Goal: Task Accomplishment & Management: Manage account settings

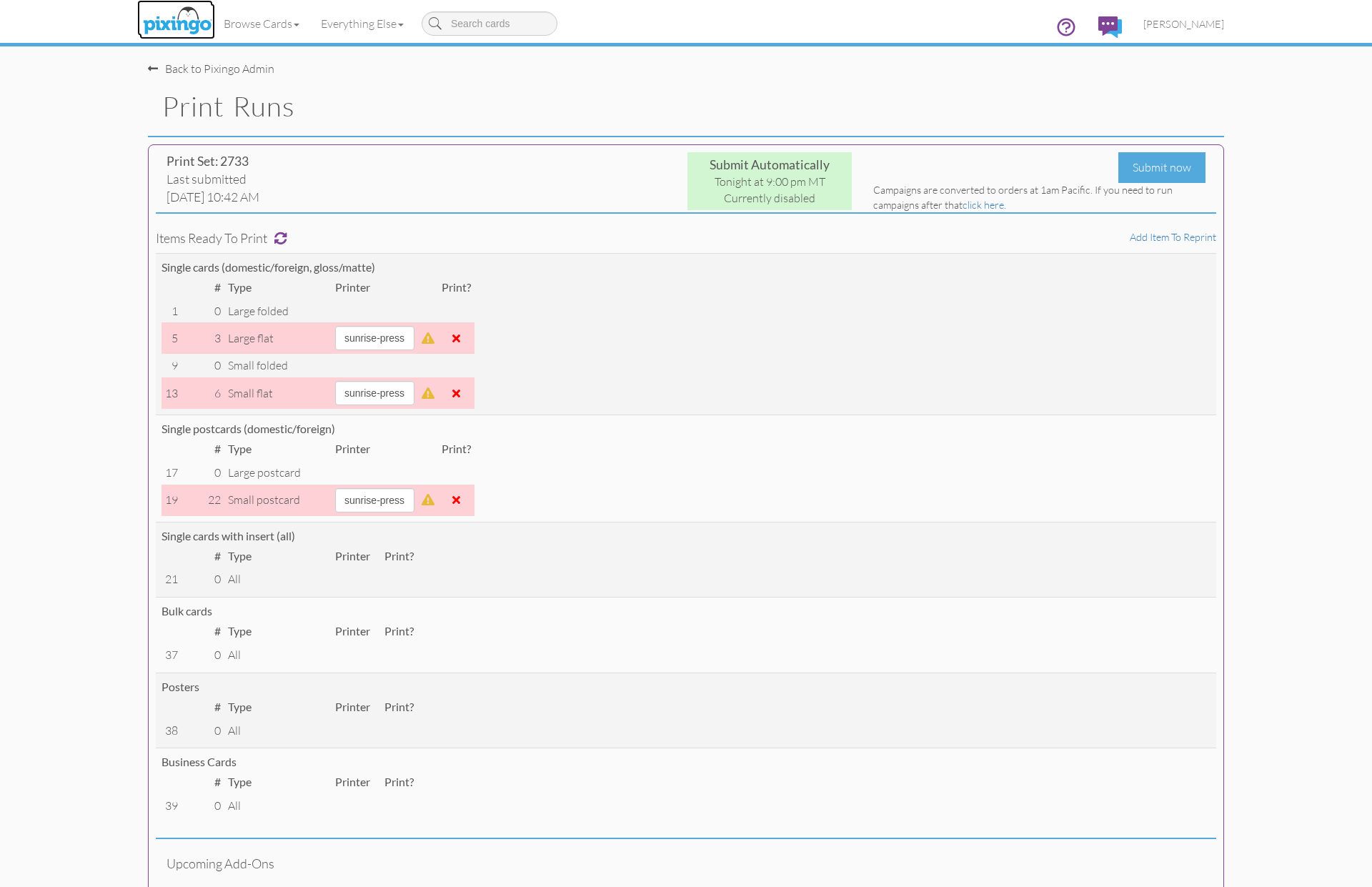
click at [175, 11] on img at bounding box center [177, 21] width 75 height 36
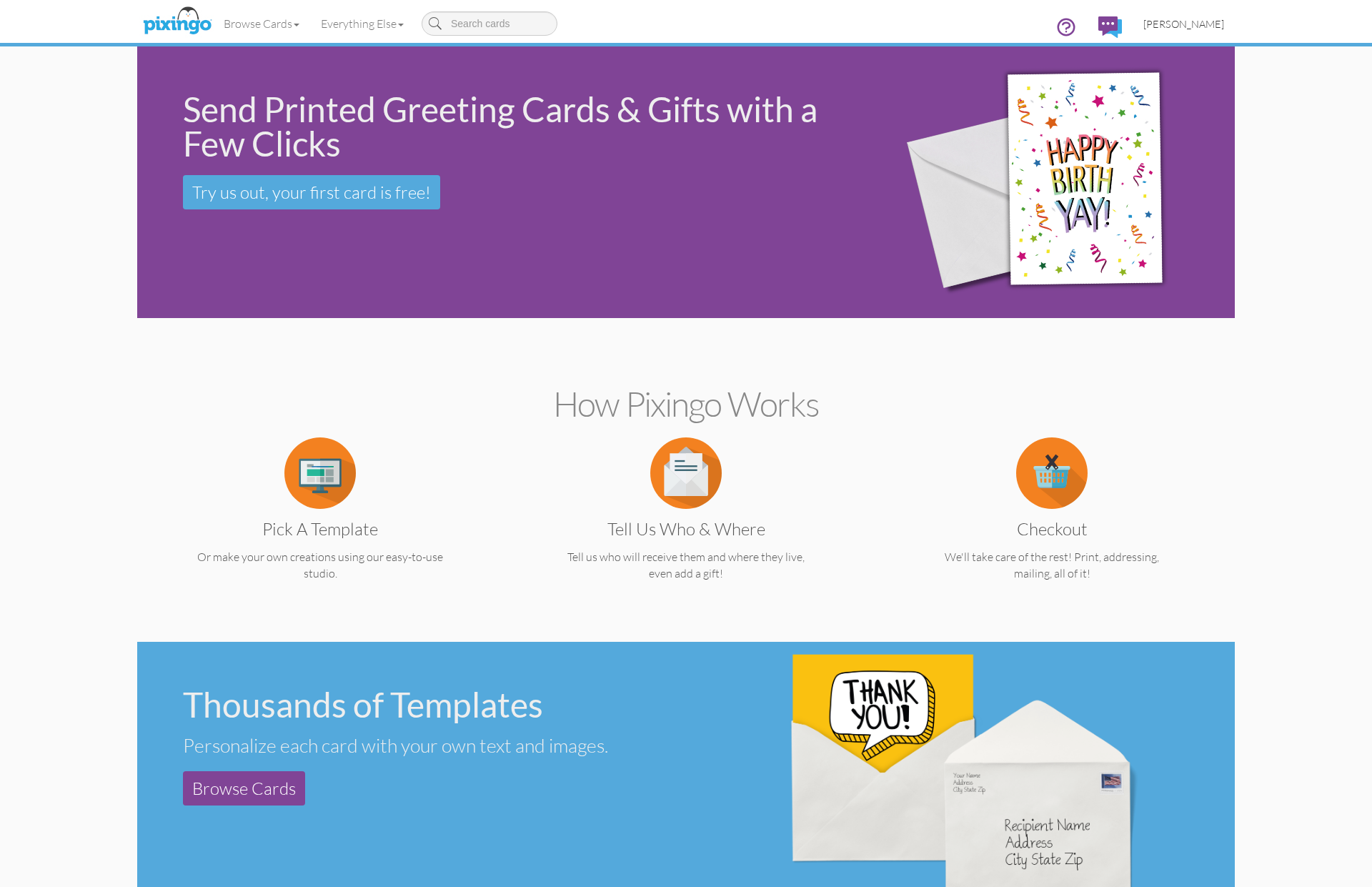
click at [1198, 22] on span "[PERSON_NAME]" at bounding box center [1184, 24] width 81 height 12
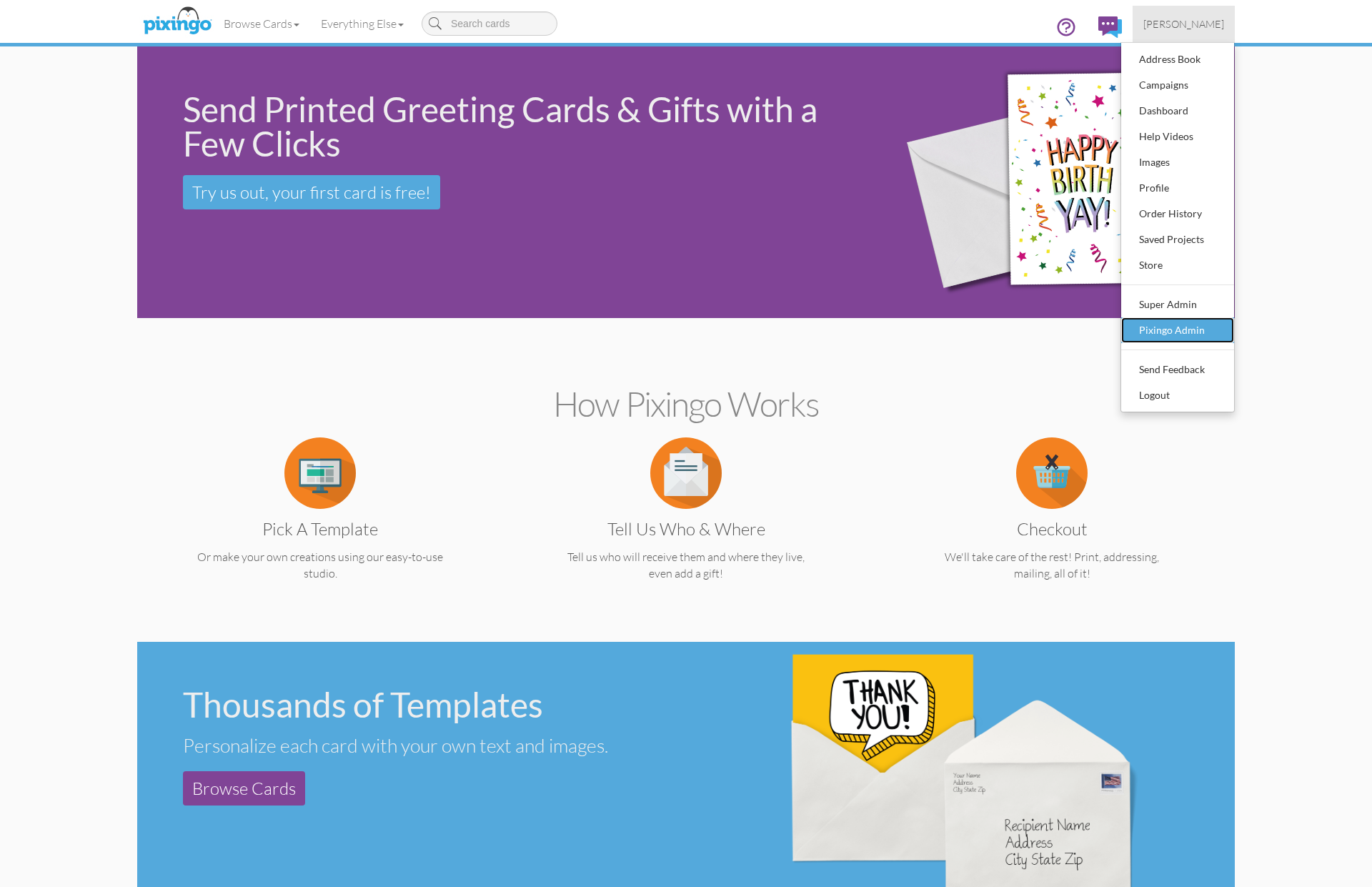
click at [1201, 320] on div "Pixingo Admin" at bounding box center [1178, 330] width 84 height 21
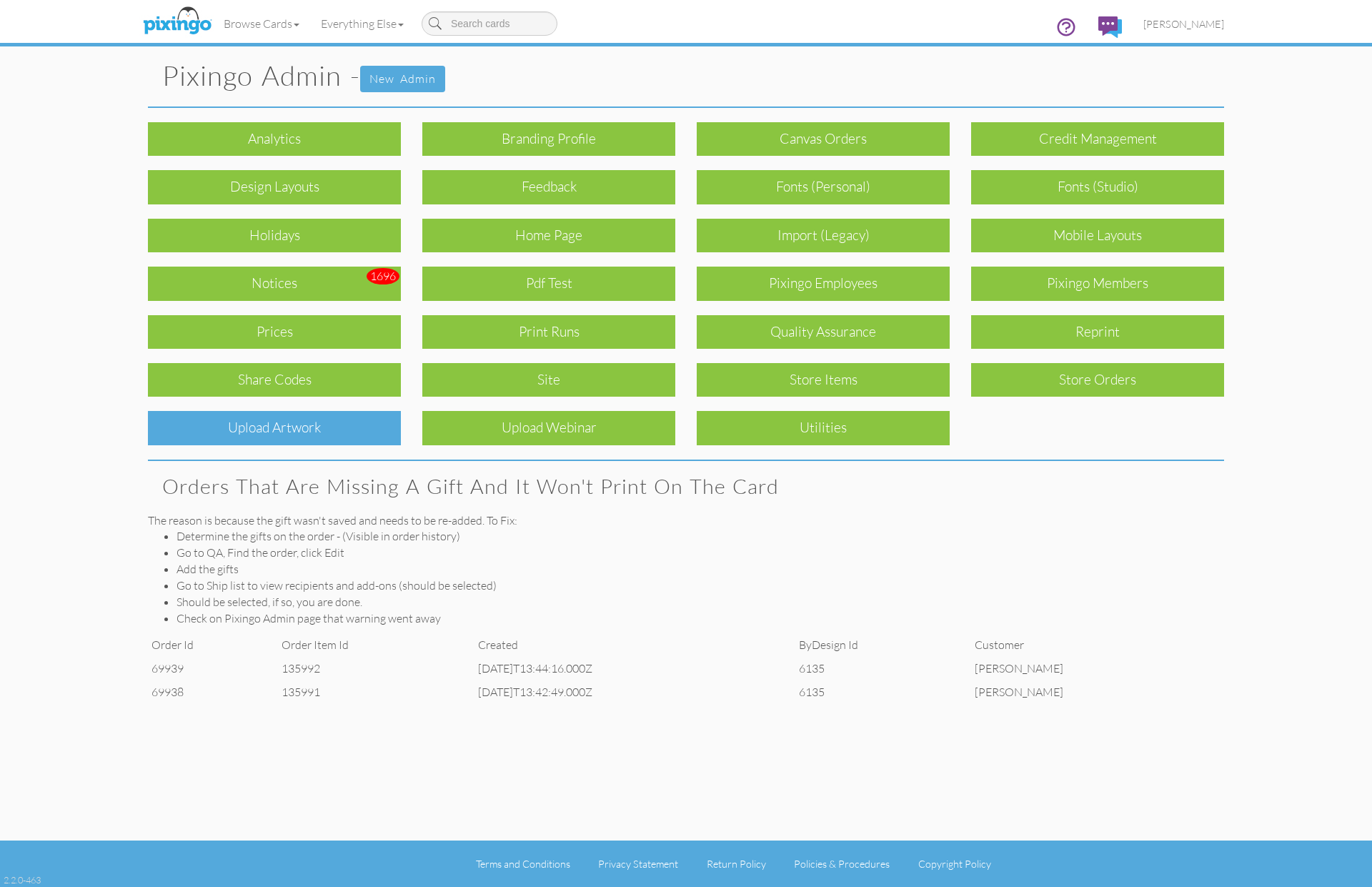
click at [253, 424] on div "Upload Artwork" at bounding box center [274, 428] width 253 height 33
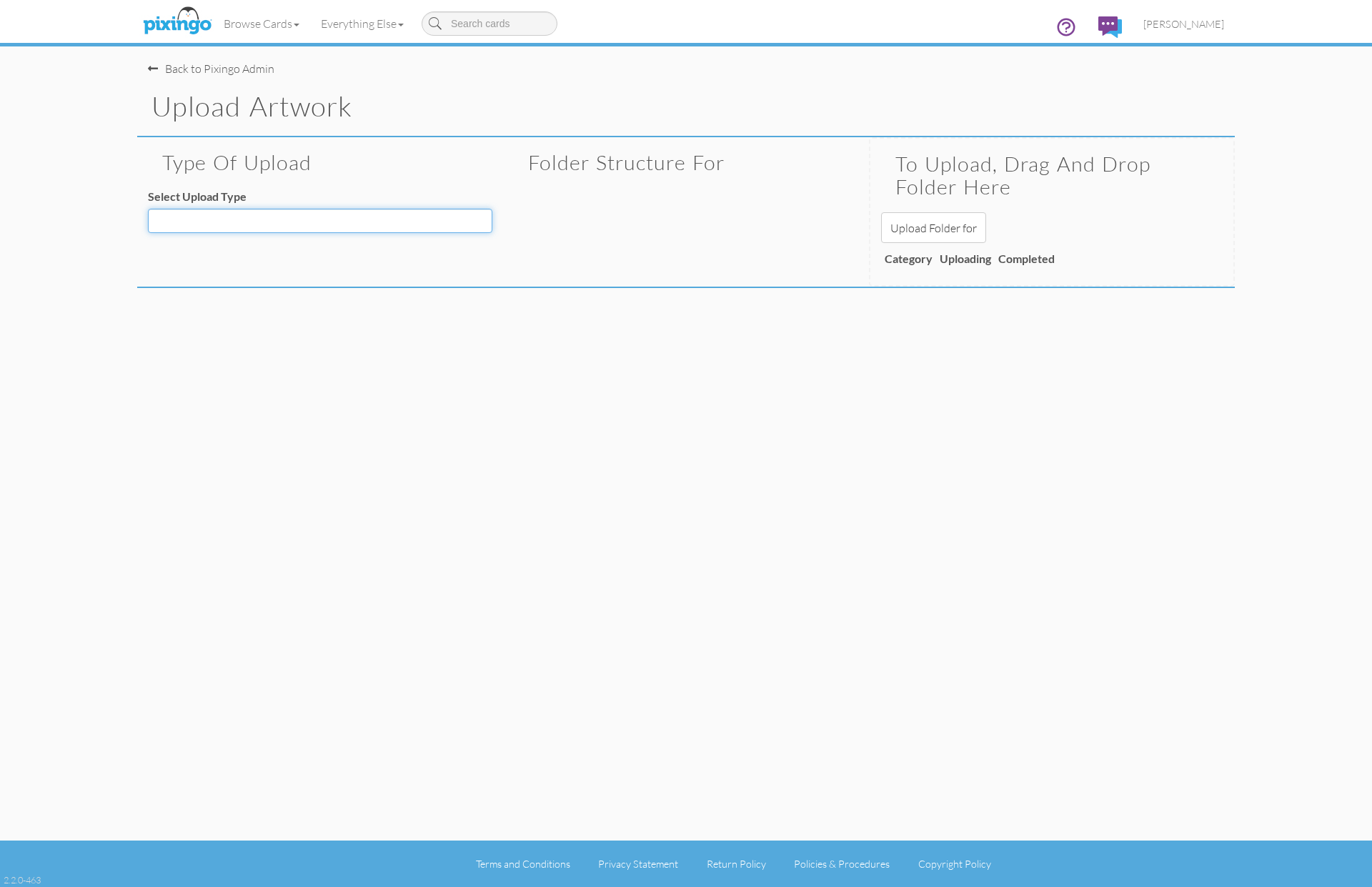
click at [302, 217] on select "Decoration - Backgrounds Decoration - Kits Decoration - Ready Texts Decoration …" at bounding box center [320, 221] width 344 height 25
select select "object:4292"
click at [148, 209] on select "Decoration - Backgrounds Decoration - Kits Decoration - Ready Texts Decoration …" at bounding box center [320, 221] width 344 height 25
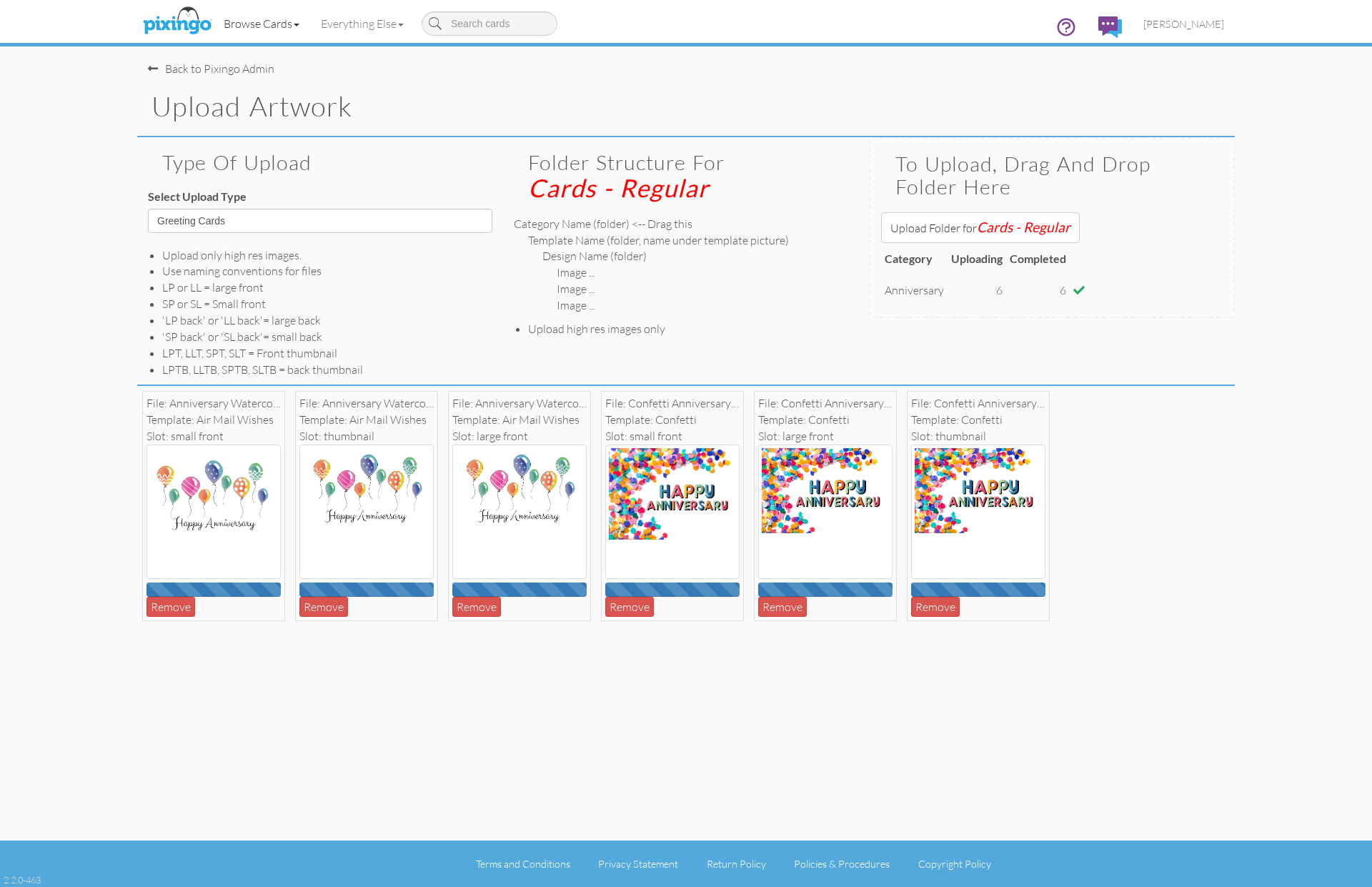
click at [266, 24] on link "Browse Cards" at bounding box center [261, 24] width 97 height 36
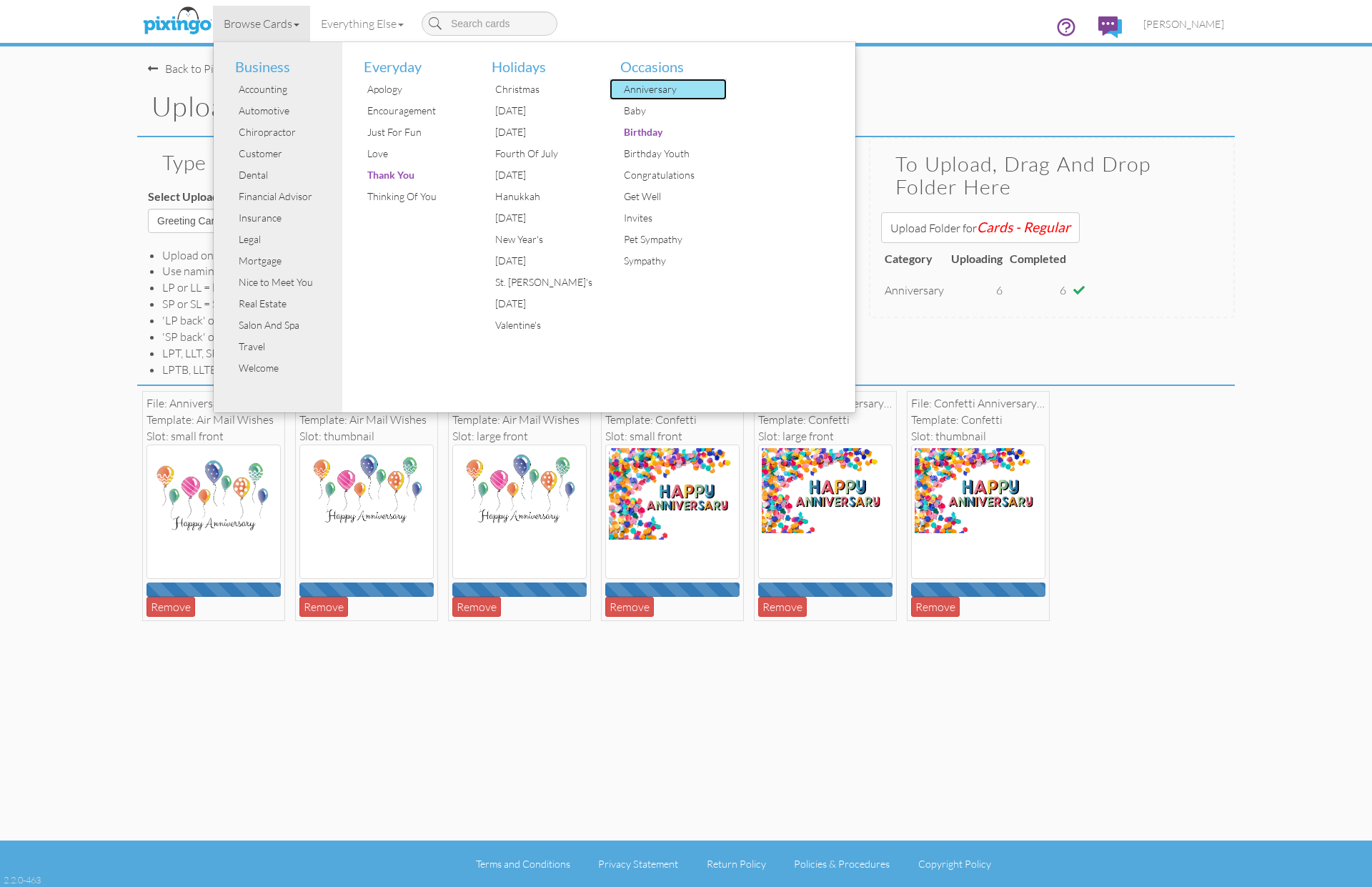
click at [648, 94] on div "Anniversary" at bounding box center [674, 89] width 107 height 21
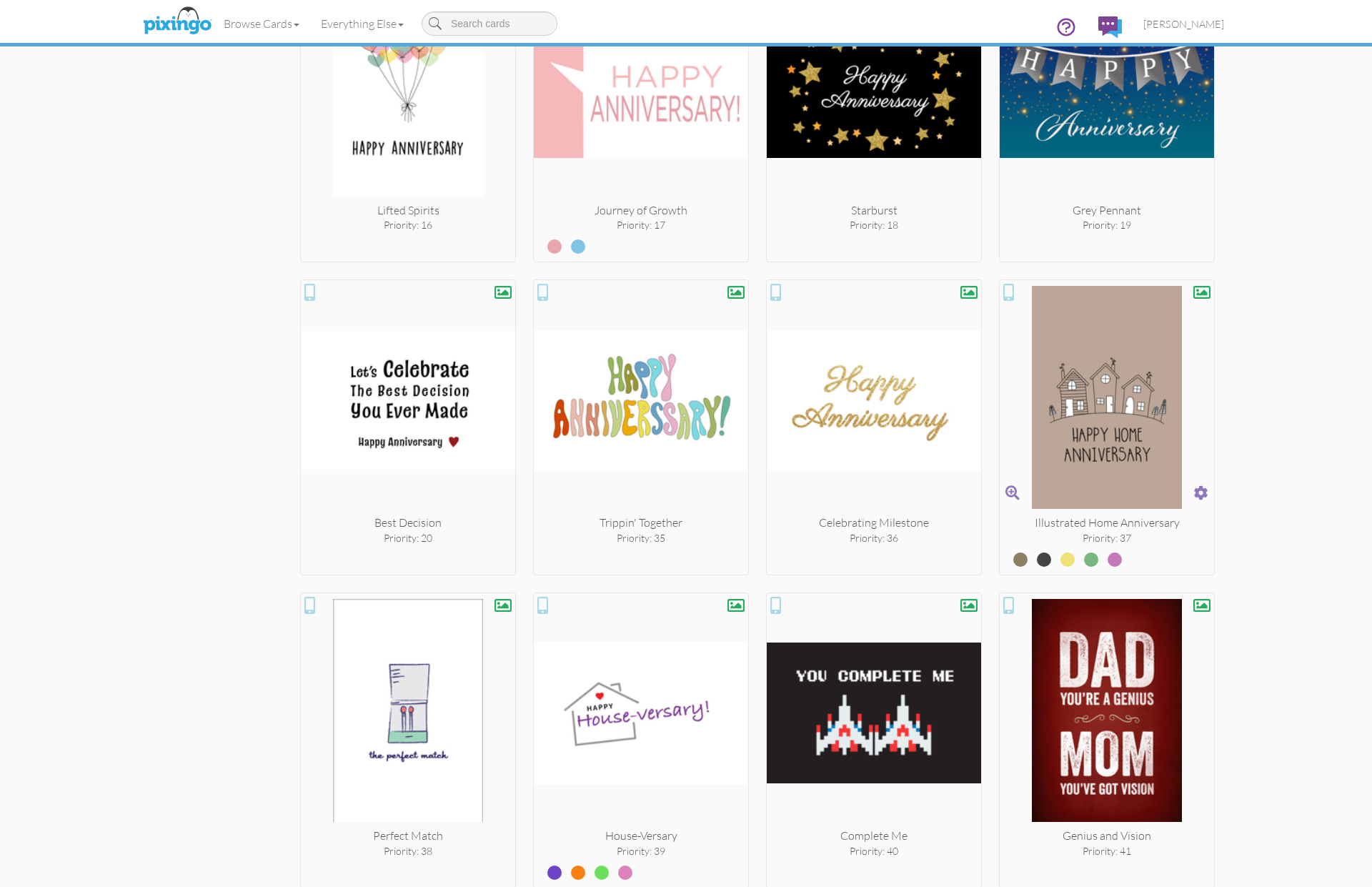
scroll to position [2906, 0]
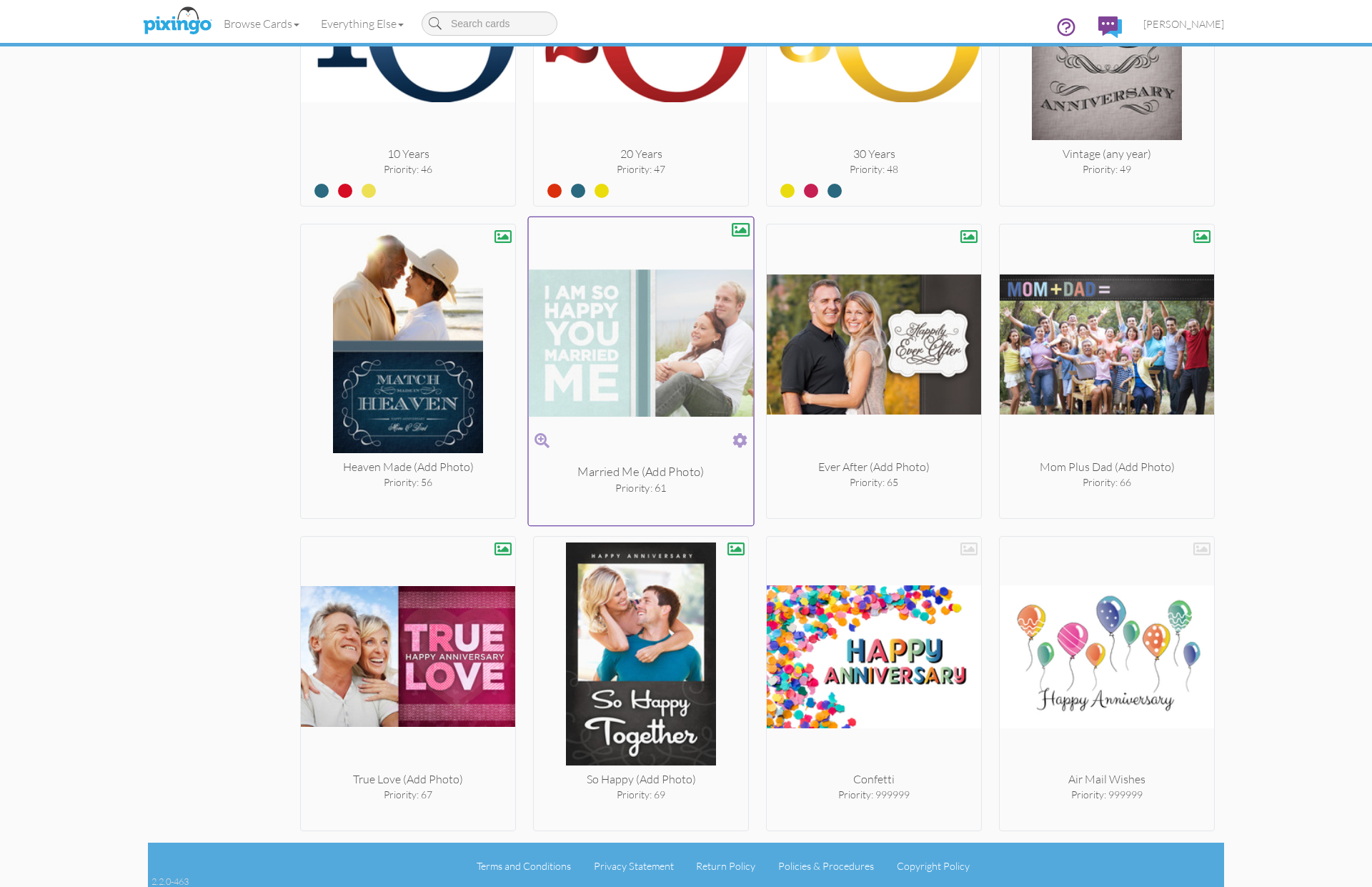
click at [736, 439] on span at bounding box center [739, 441] width 15 height 21
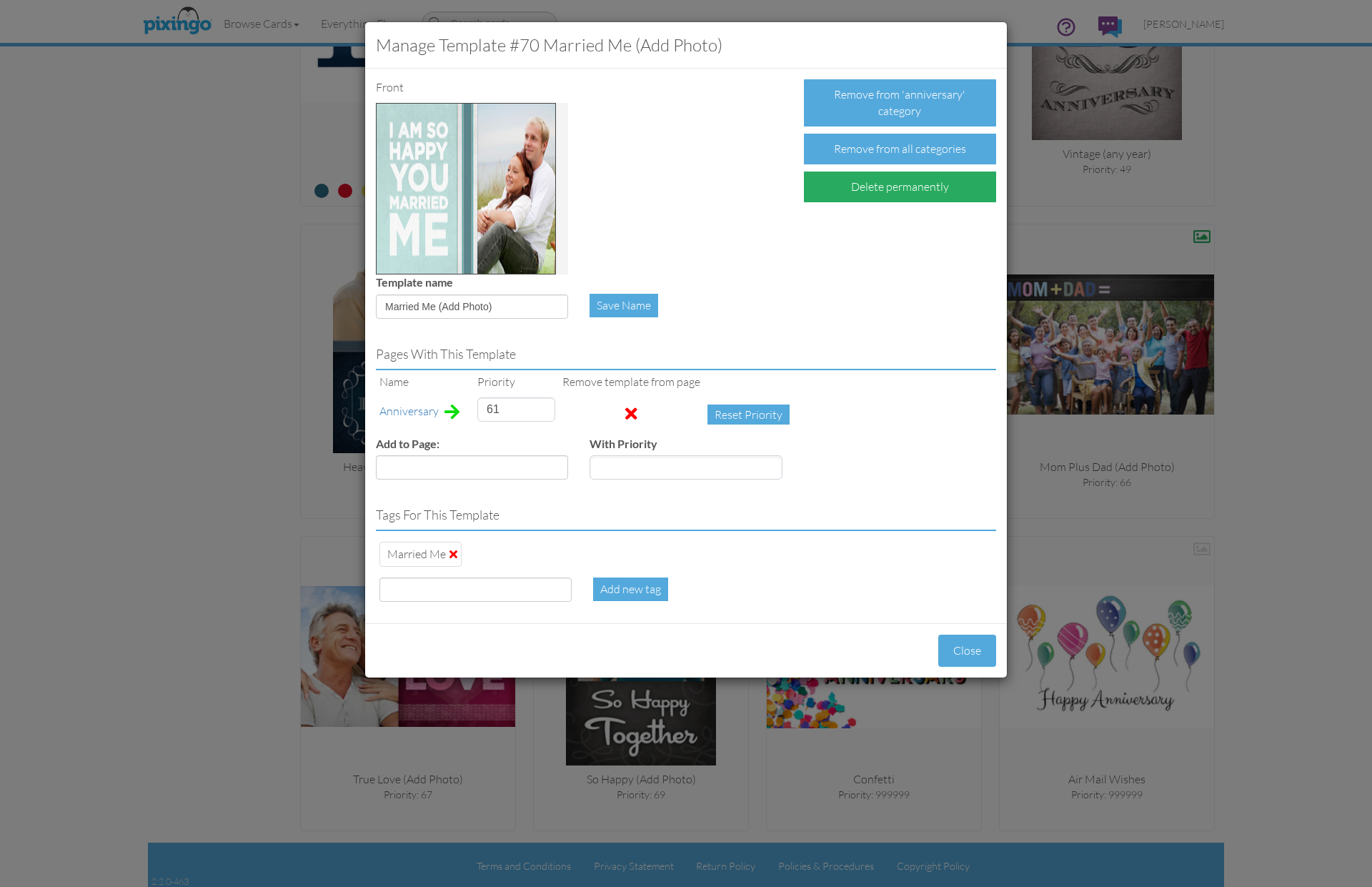
click at [833, 184] on div "Delete permanently" at bounding box center [900, 187] width 192 height 31
click at [834, 185] on div "Confirm Delete" at bounding box center [859, 187] width 111 height 31
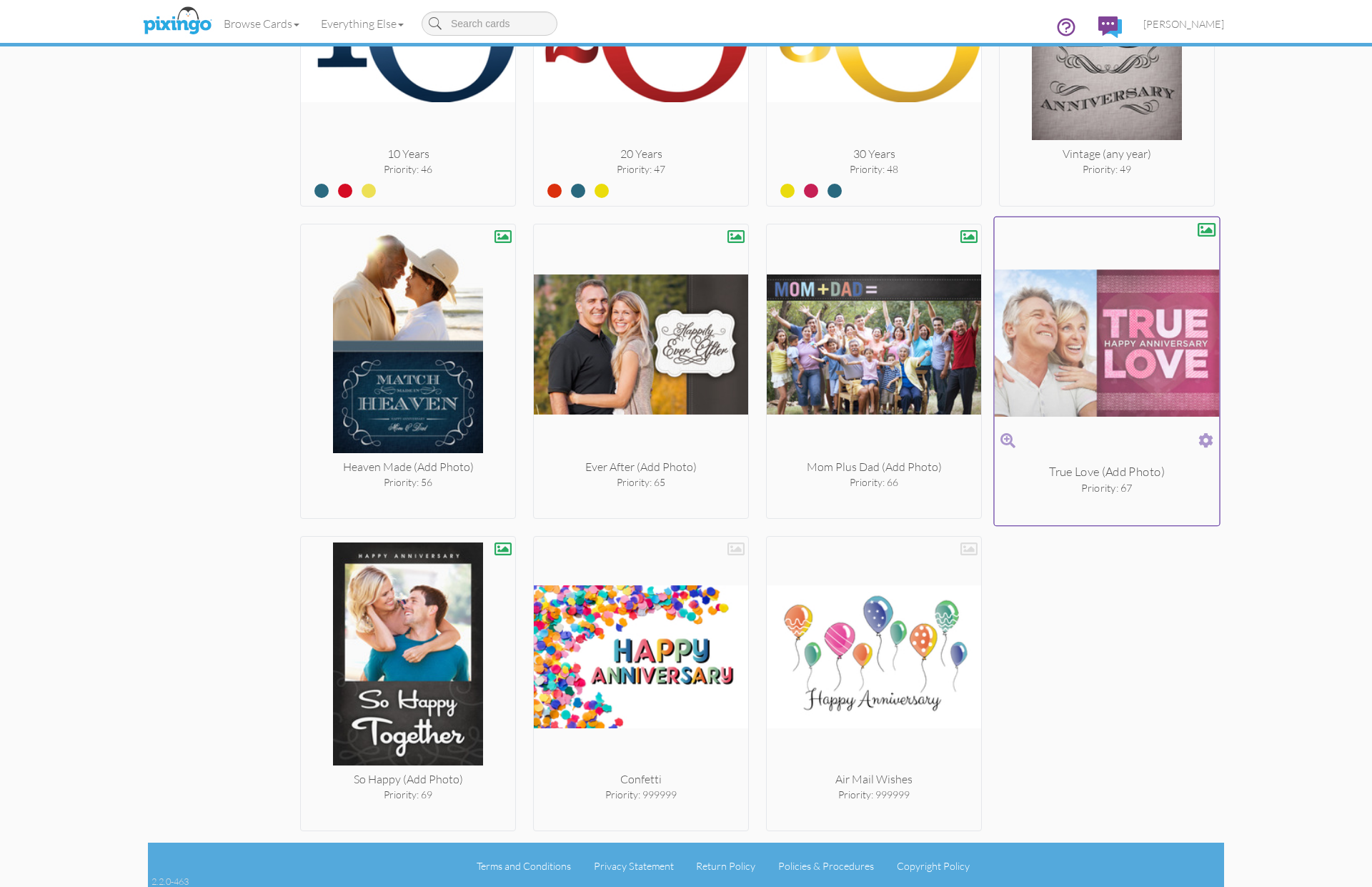
click at [1207, 437] on span at bounding box center [1206, 441] width 15 height 21
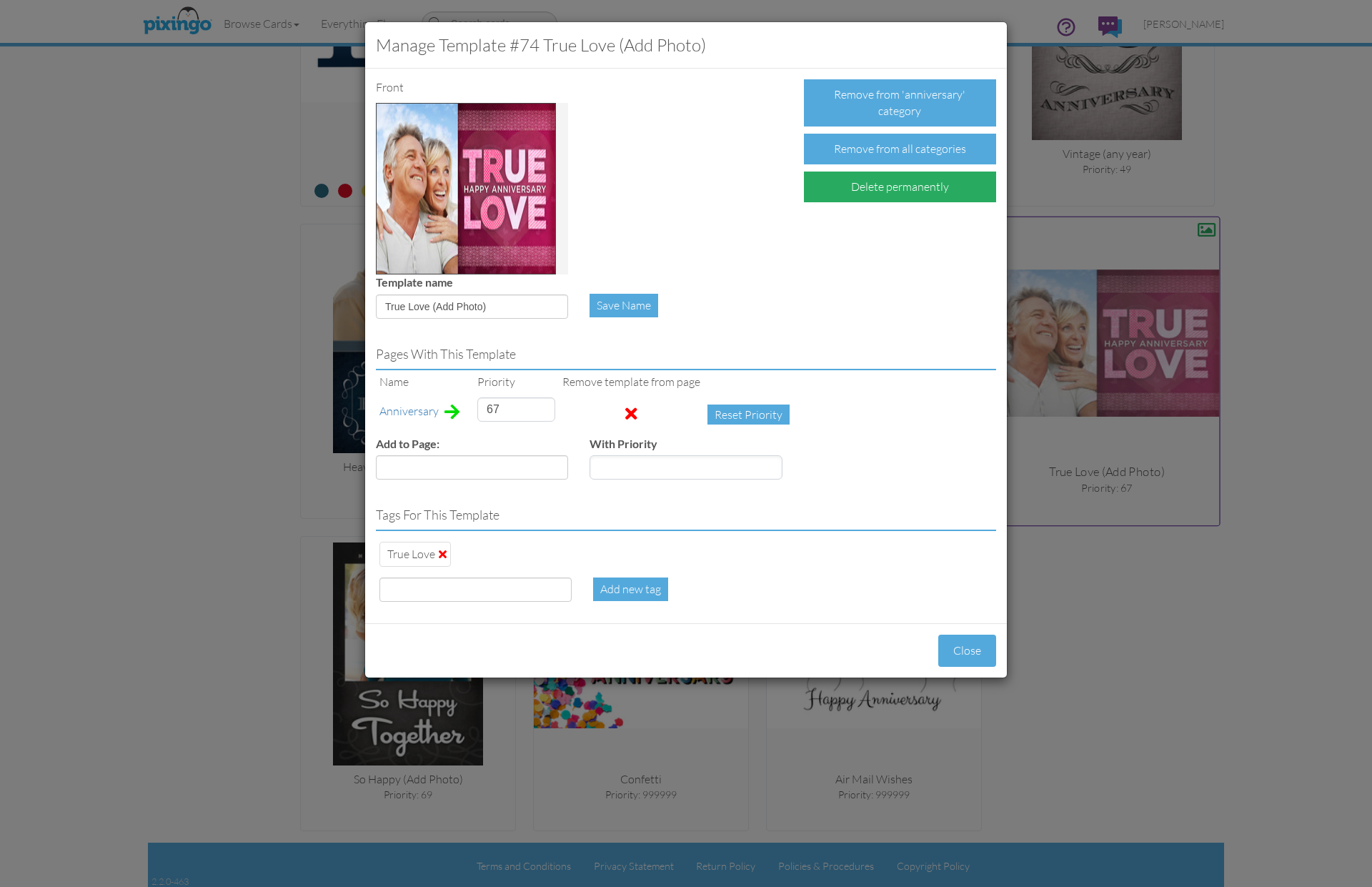
click at [870, 192] on div "Delete permanently" at bounding box center [900, 187] width 192 height 31
click at [863, 190] on div "Confirm Delete" at bounding box center [859, 187] width 111 height 31
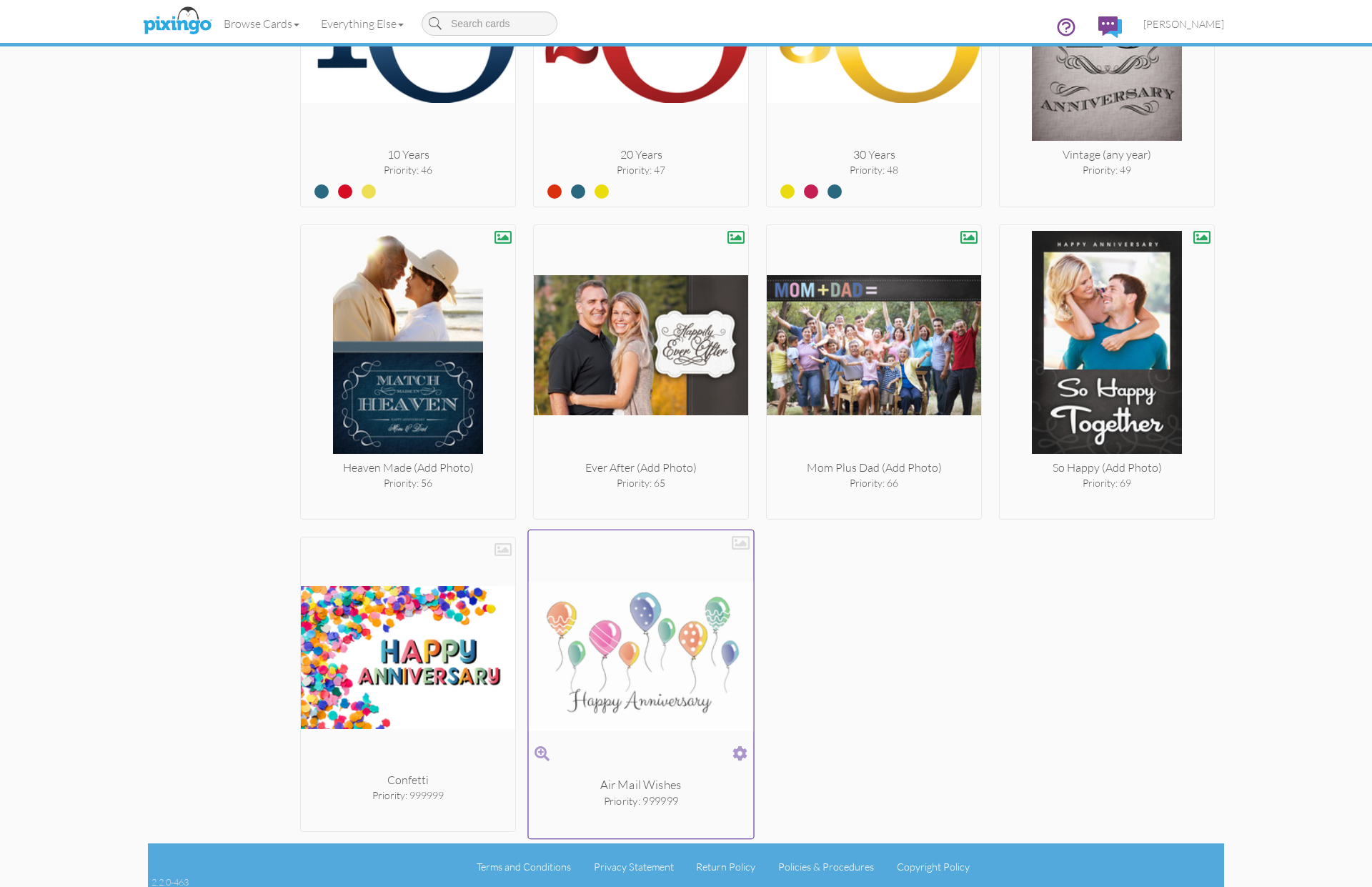
scroll to position [2897, 0]
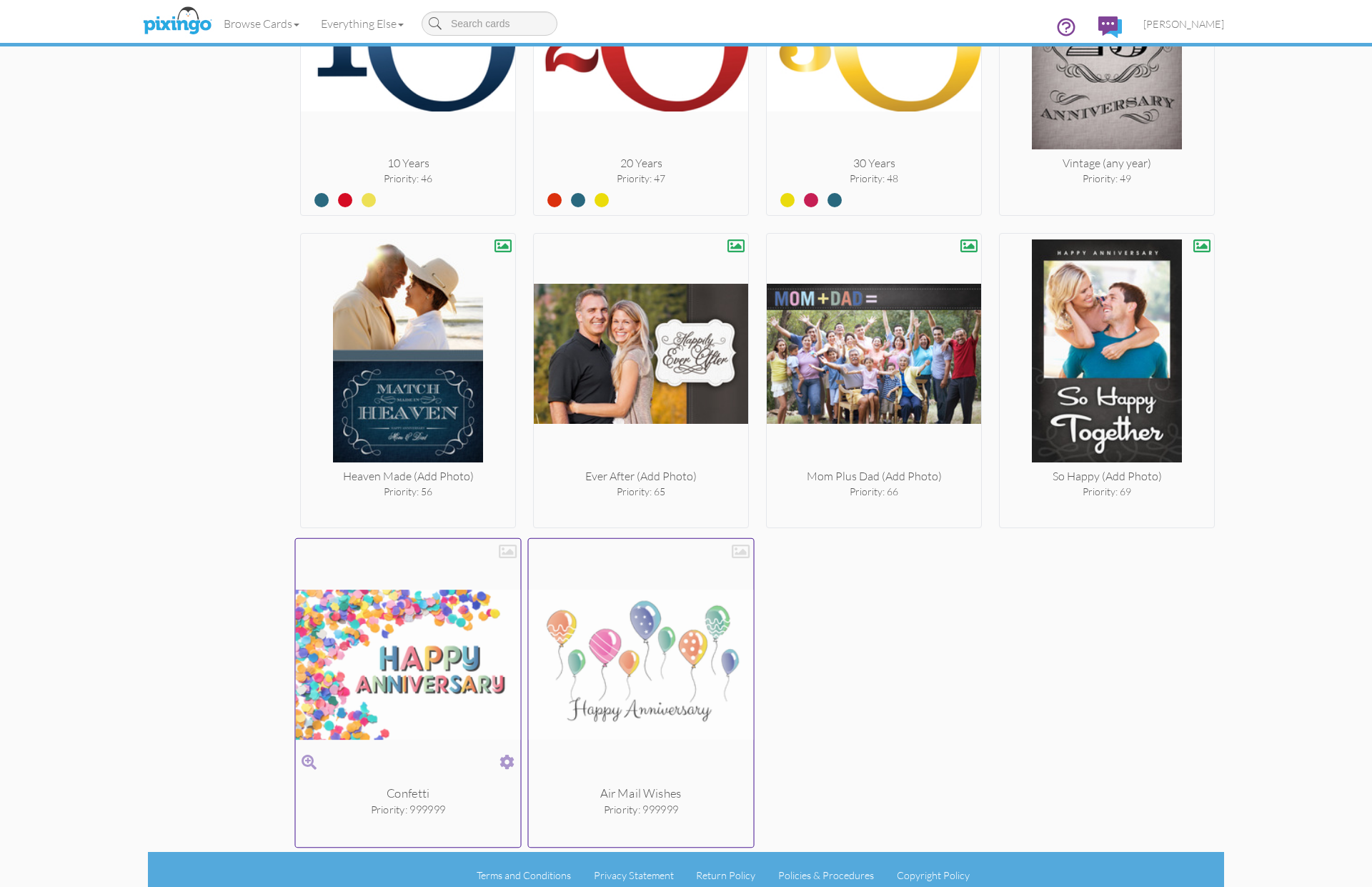
click at [505, 758] on span at bounding box center [506, 763] width 15 height 21
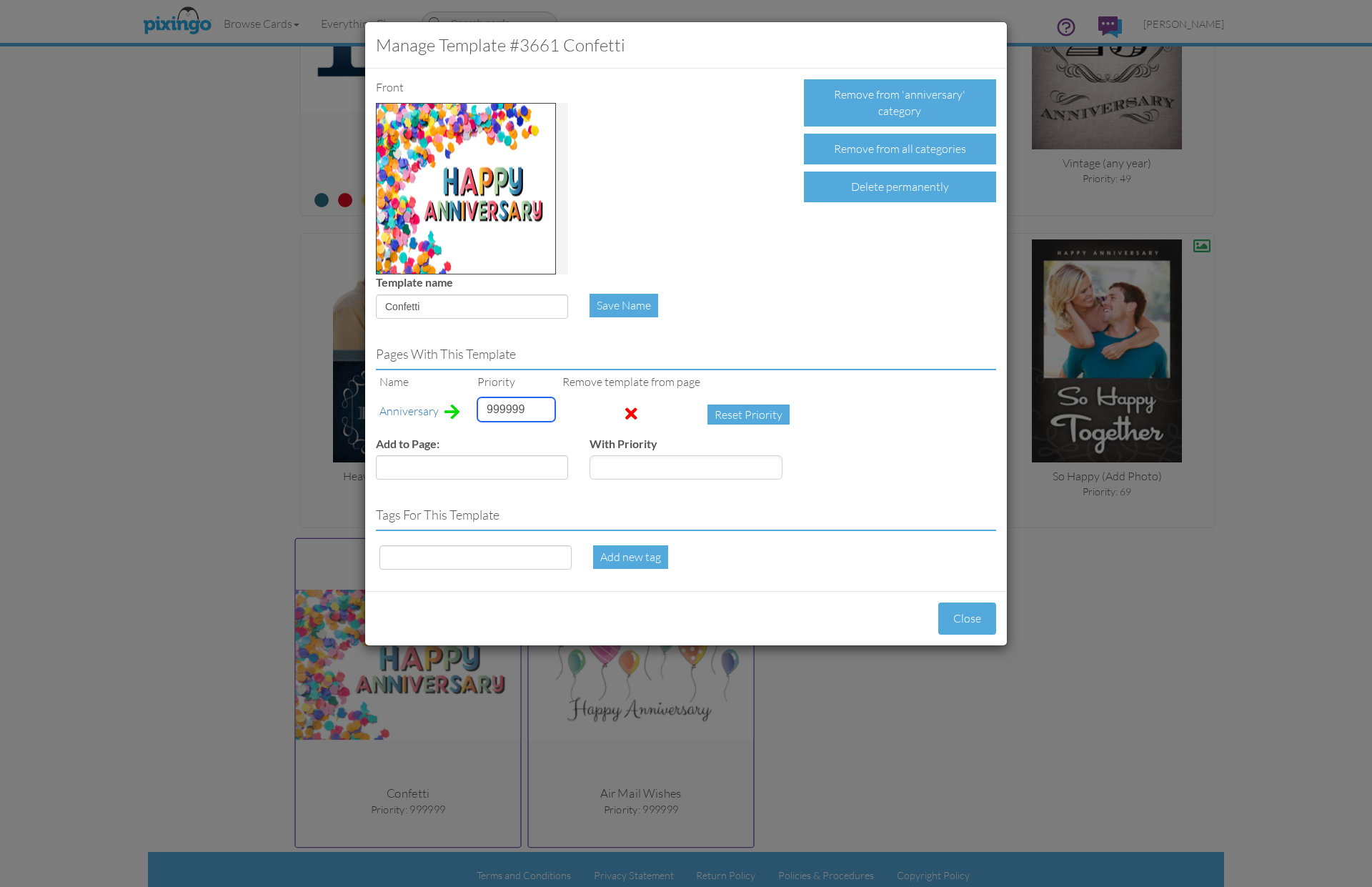
click at [499, 407] on input "999999" at bounding box center [516, 409] width 78 height 25
type input "1"
drag, startPoint x: 436, startPoint y: 310, endPoint x: 382, endPoint y: 309, distance: 54.0
click at [383, 309] on input "Confetti" at bounding box center [471, 307] width 192 height 25
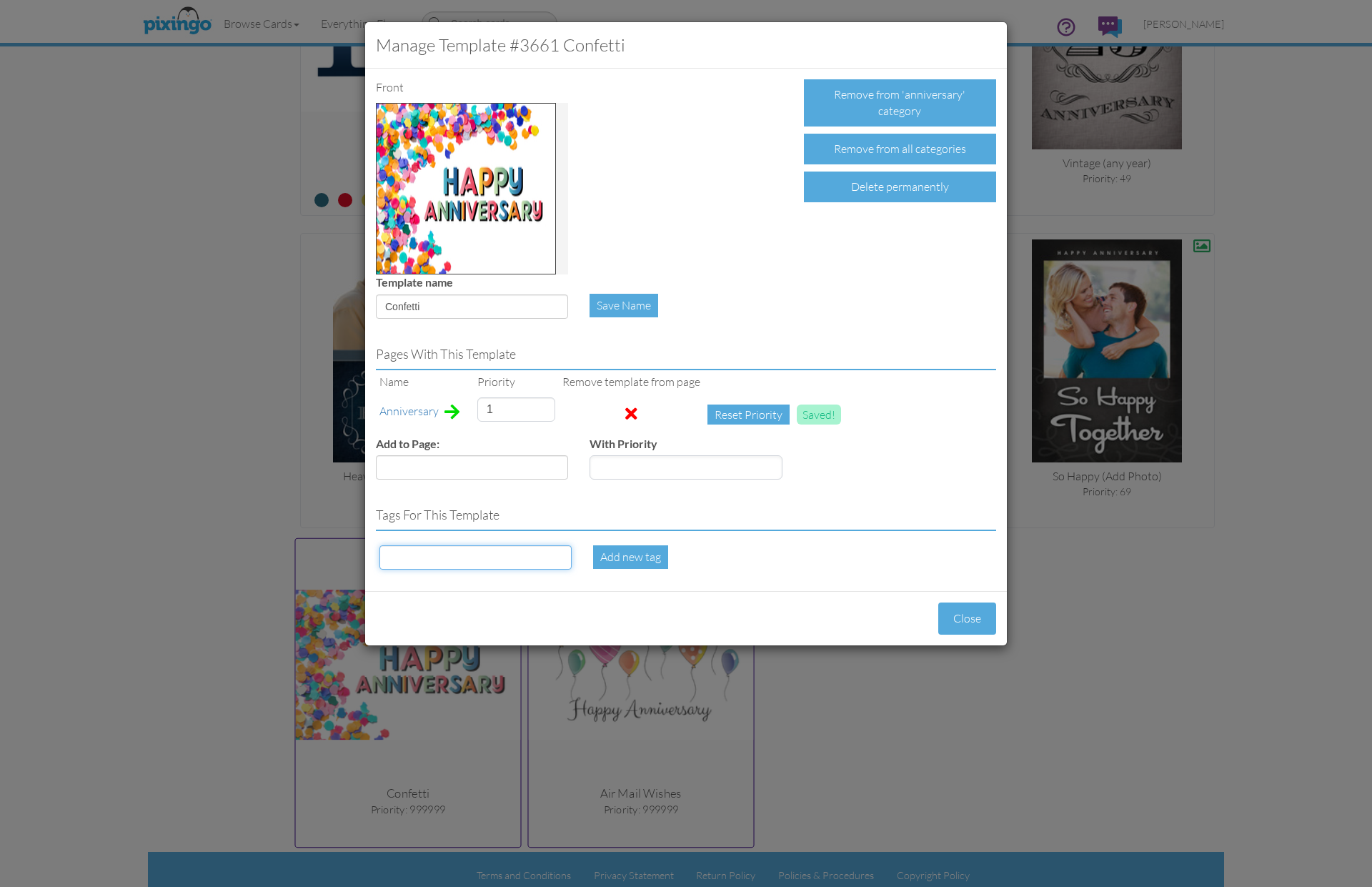
click at [472, 564] on input at bounding box center [475, 557] width 192 height 25
paste input "Confetti"
type input "Confetti"
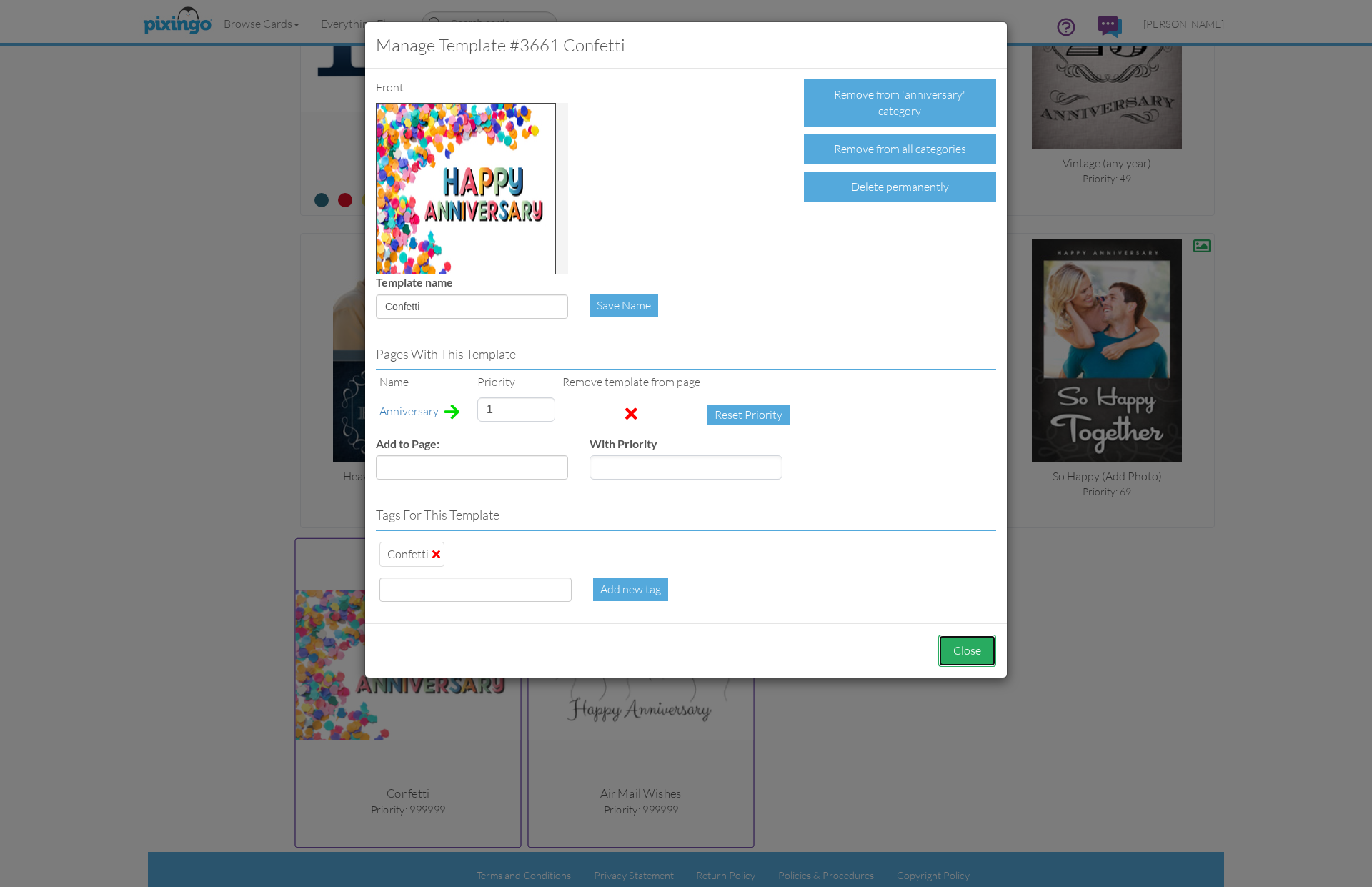
click at [982, 650] on button "Close" at bounding box center [967, 650] width 58 height 32
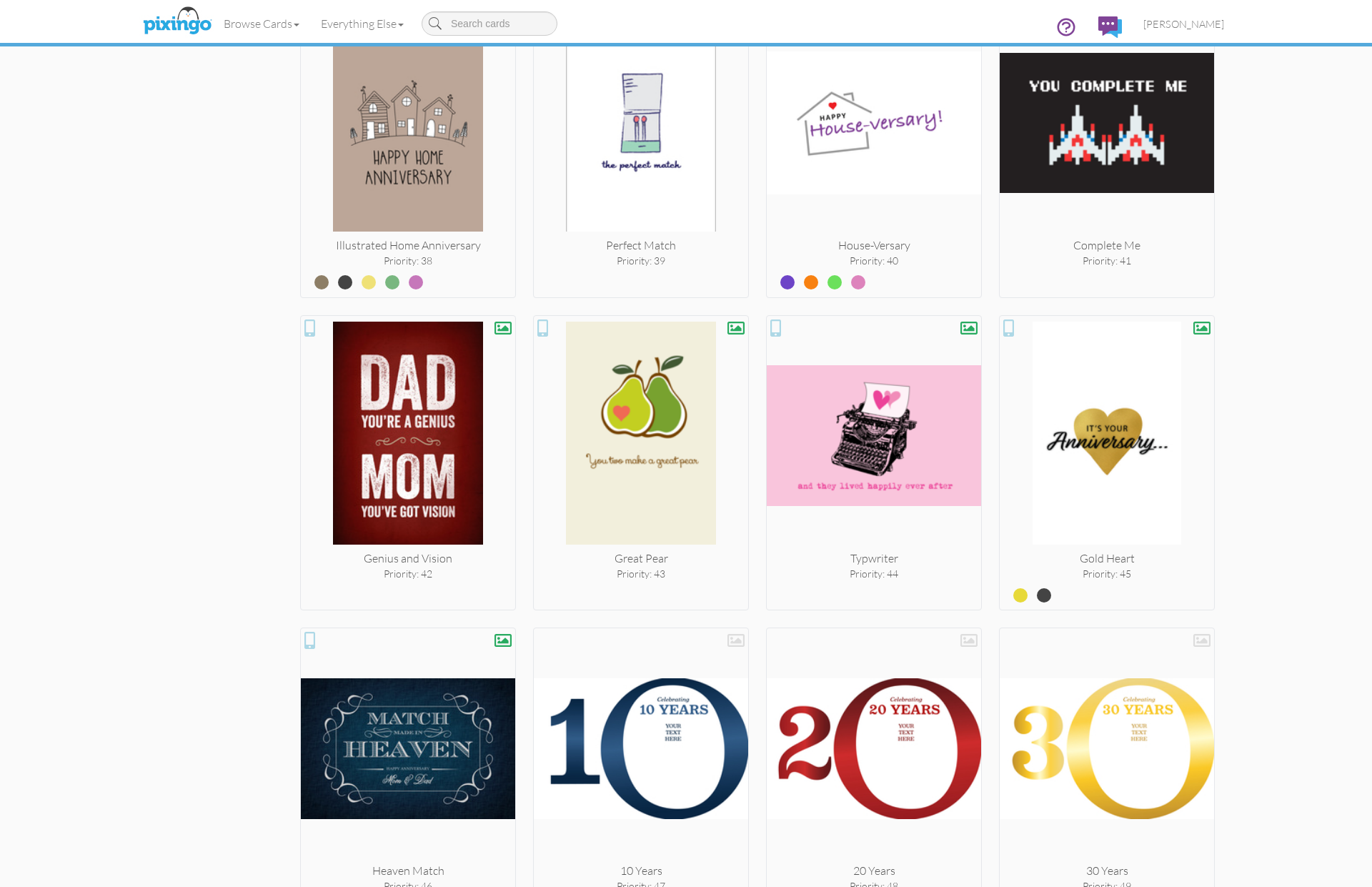
scroll to position [2906, 0]
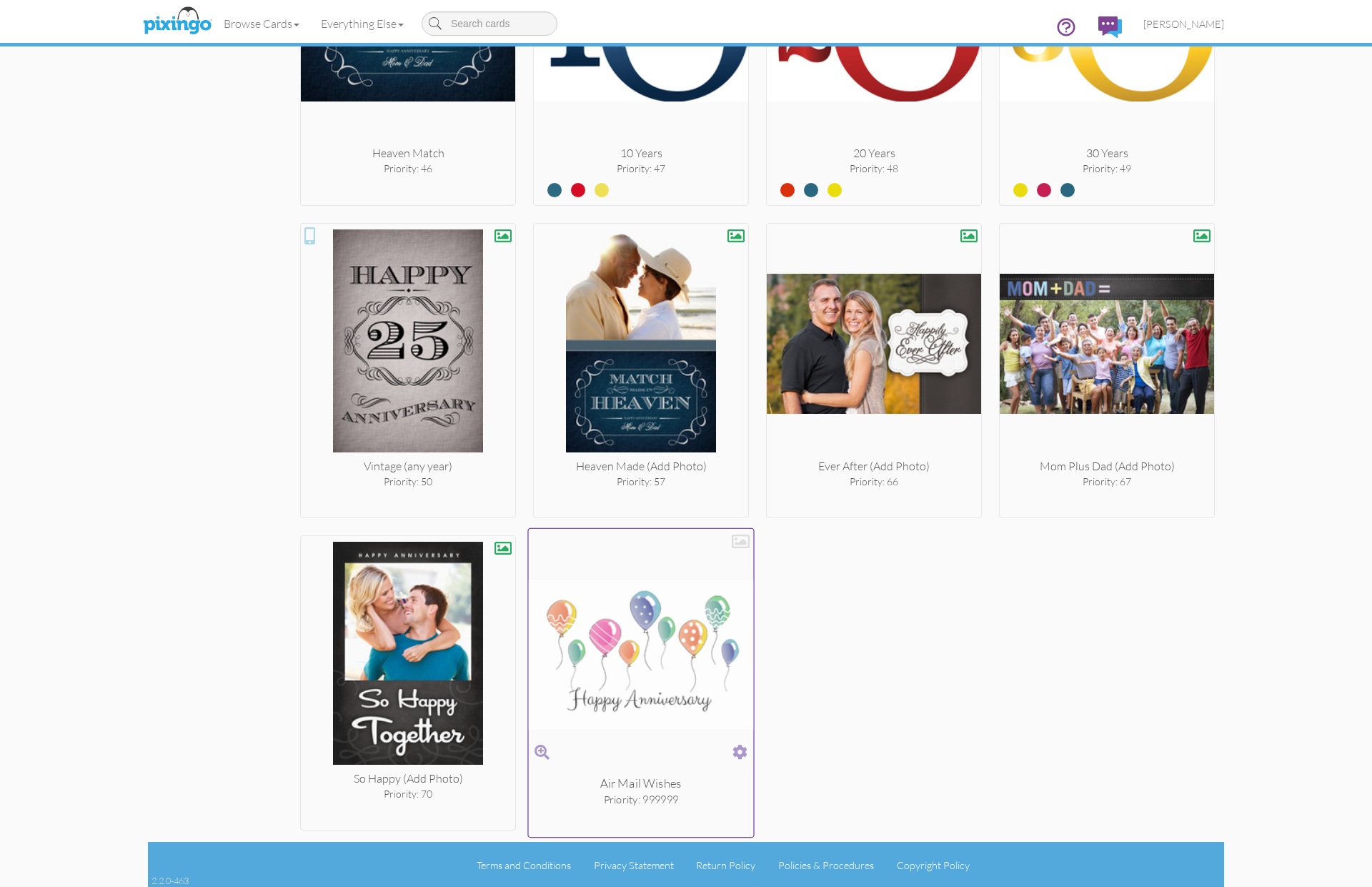
click at [738, 749] on span at bounding box center [739, 753] width 15 height 21
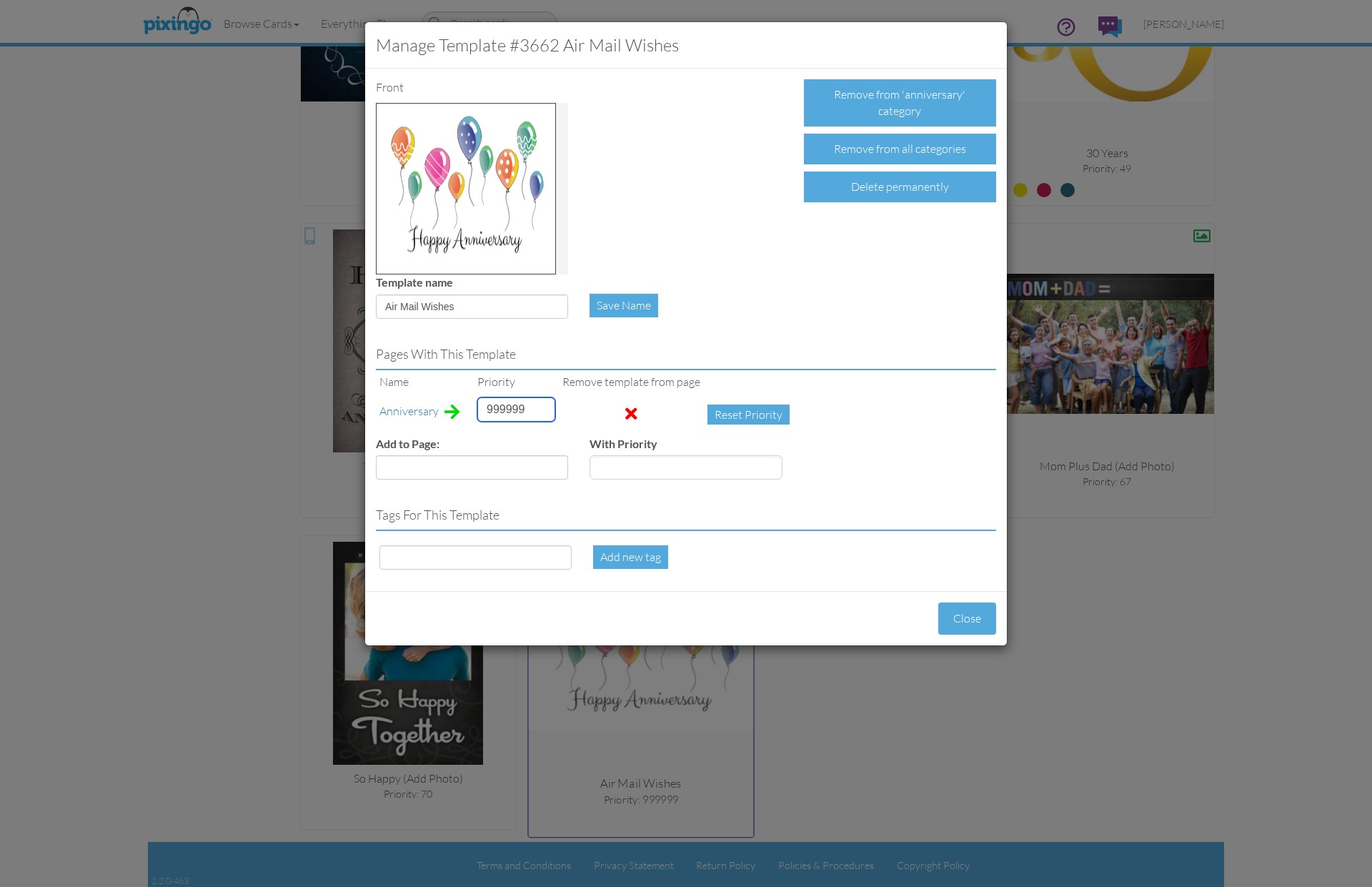
click at [497, 406] on input "999999" at bounding box center [516, 409] width 78 height 25
type input "4"
drag, startPoint x: 463, startPoint y: 299, endPoint x: 421, endPoint y: 310, distance: 43.4
click at [374, 304] on div "Template name Air Mail Wishes" at bounding box center [472, 302] width 214 height 55
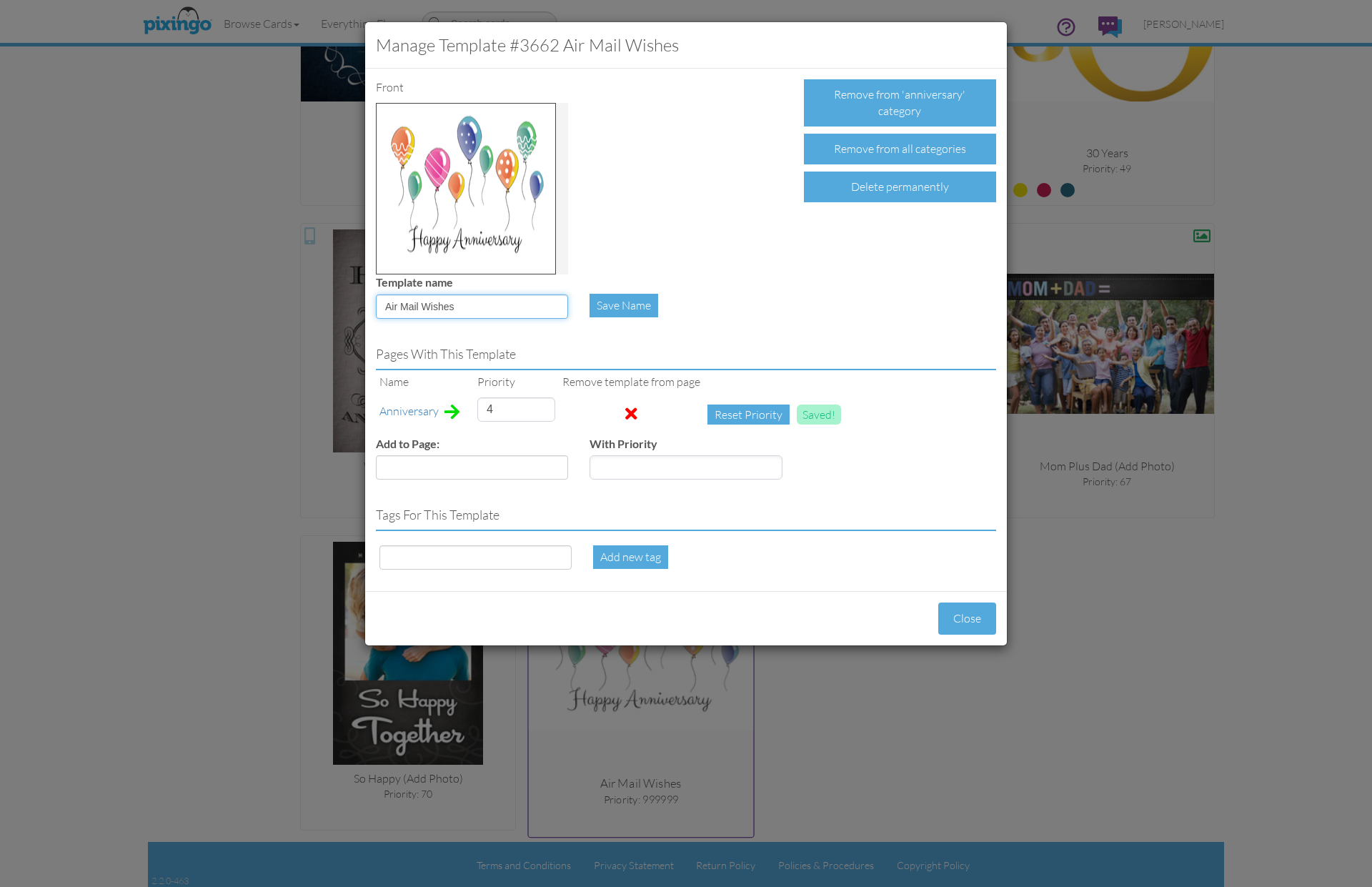
drag, startPoint x: 452, startPoint y: 309, endPoint x: 371, endPoint y: 304, distance: 81.2
click at [371, 304] on div "Template name Air Mail Wishes" at bounding box center [472, 302] width 214 height 55
click at [434, 561] on input at bounding box center [475, 557] width 192 height 25
paste input "Air Mail Wishes"
type input "Air Mail Wishes"
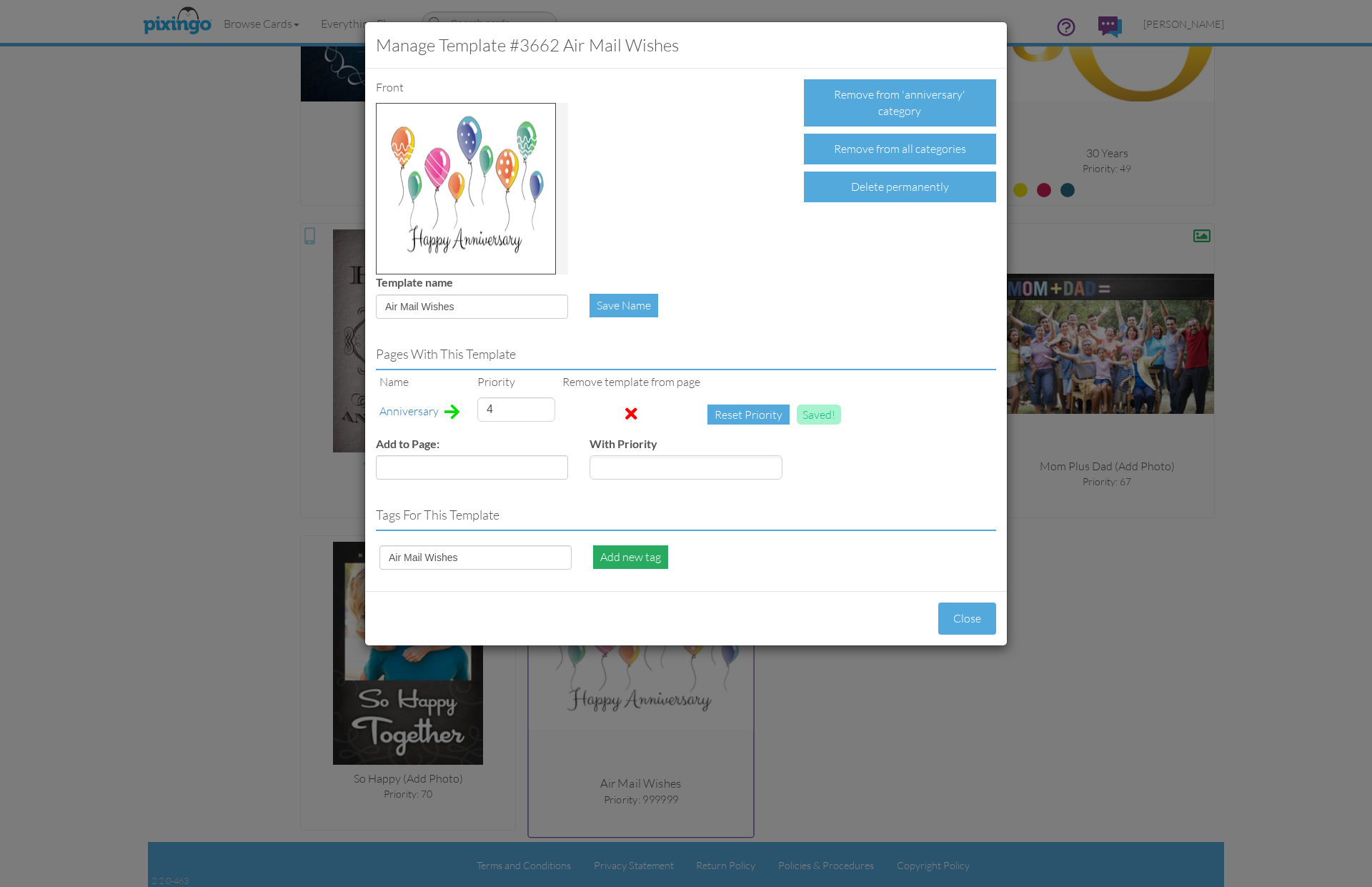
click at [642, 556] on div "Add new tag" at bounding box center [631, 557] width 75 height 24
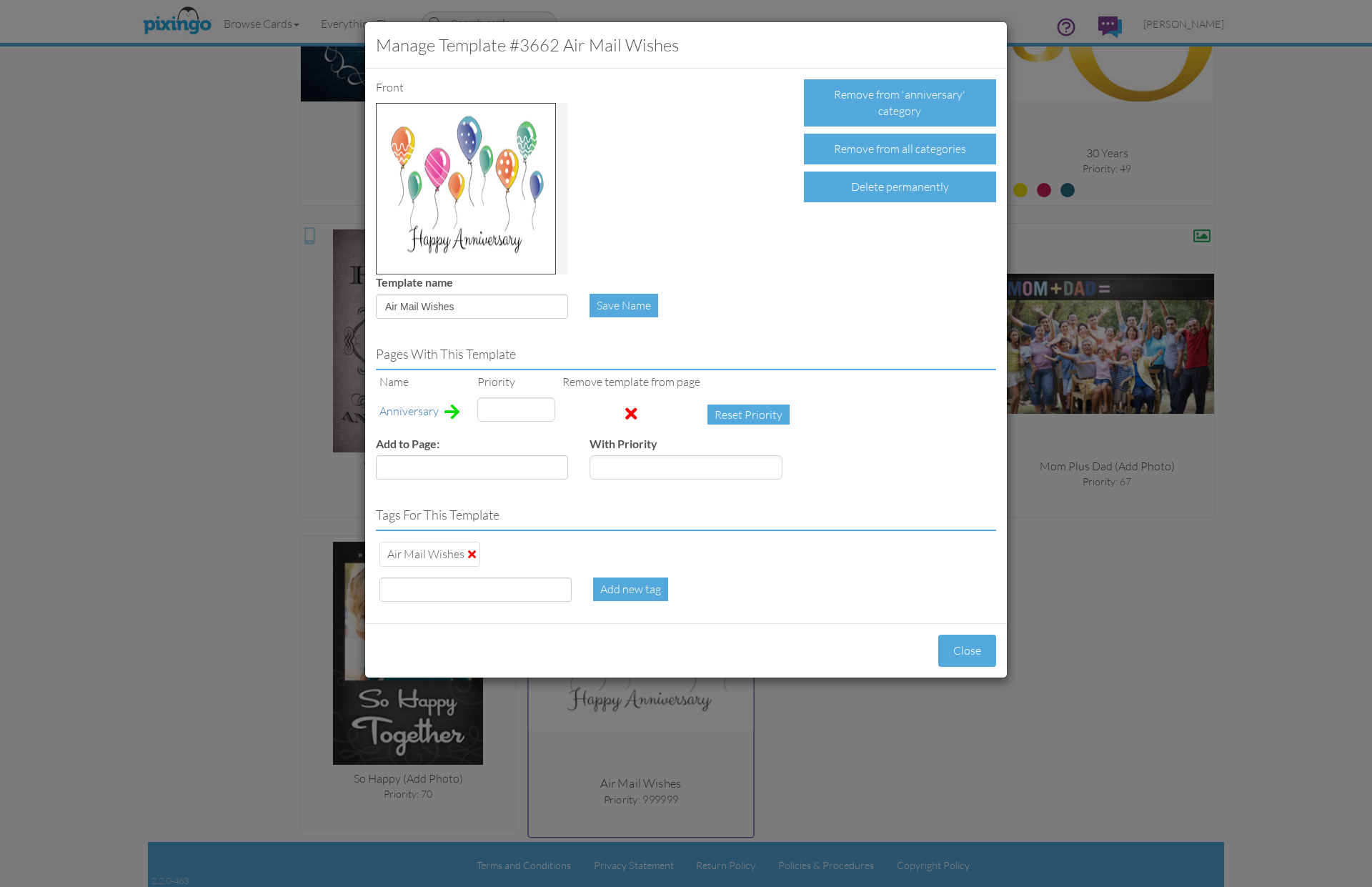
type input "4"
click at [475, 591] on input at bounding box center [475, 590] width 192 height 25
type input "balloon"
click at [626, 590] on div "Add new tag" at bounding box center [631, 589] width 75 height 24
type input "4"
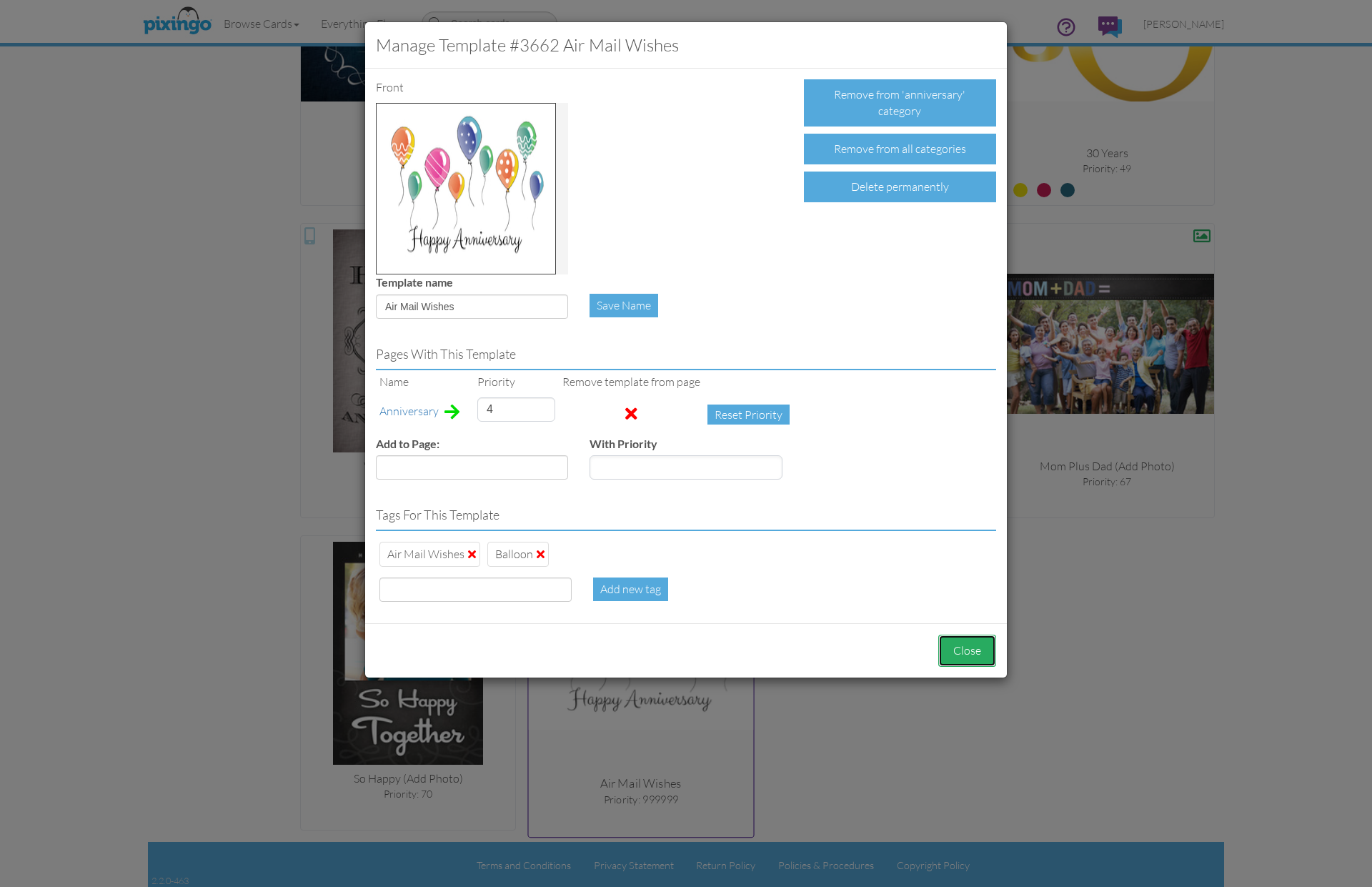
click at [964, 649] on button "Close" at bounding box center [967, 650] width 58 height 32
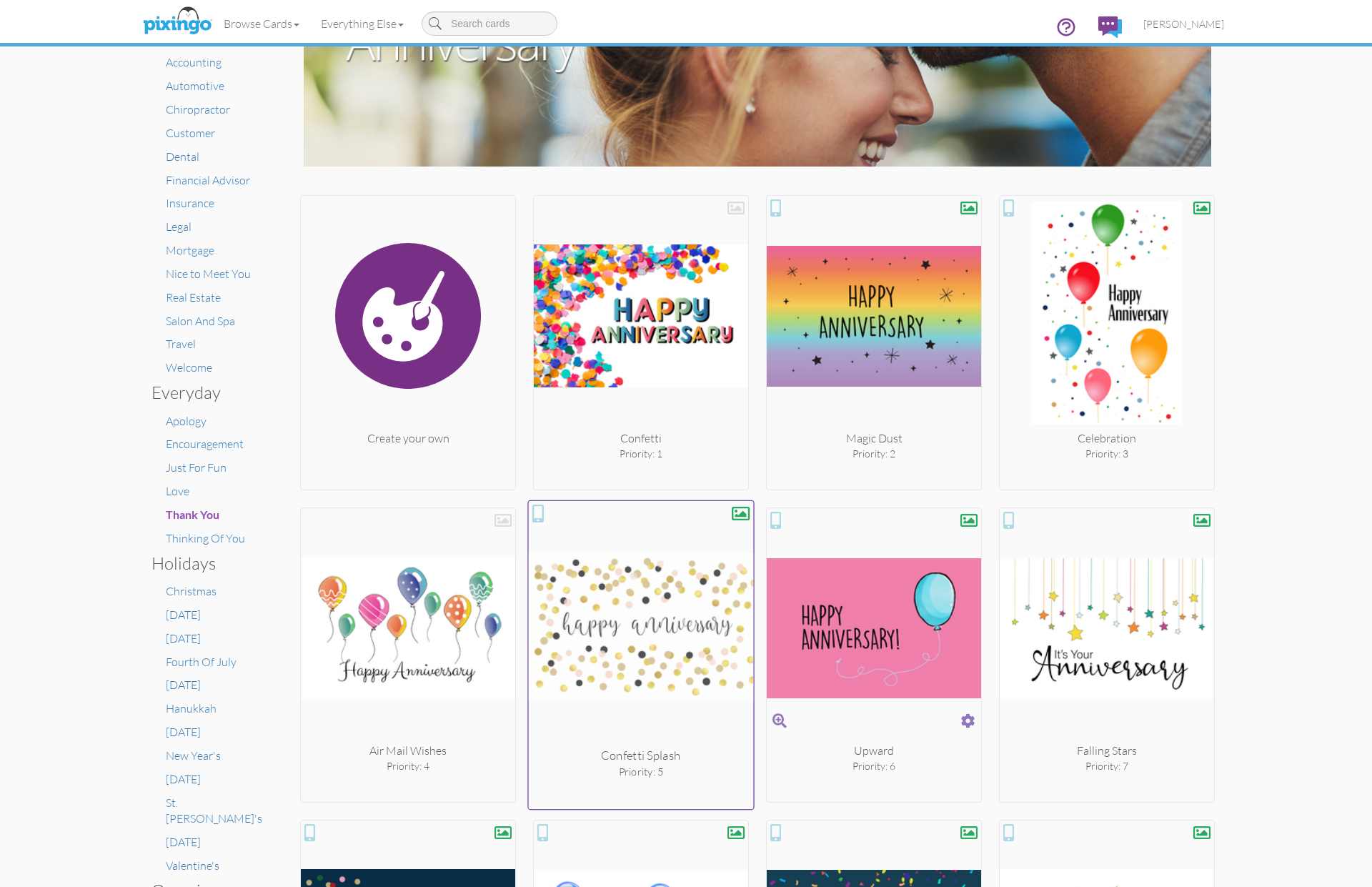
scroll to position [116, 0]
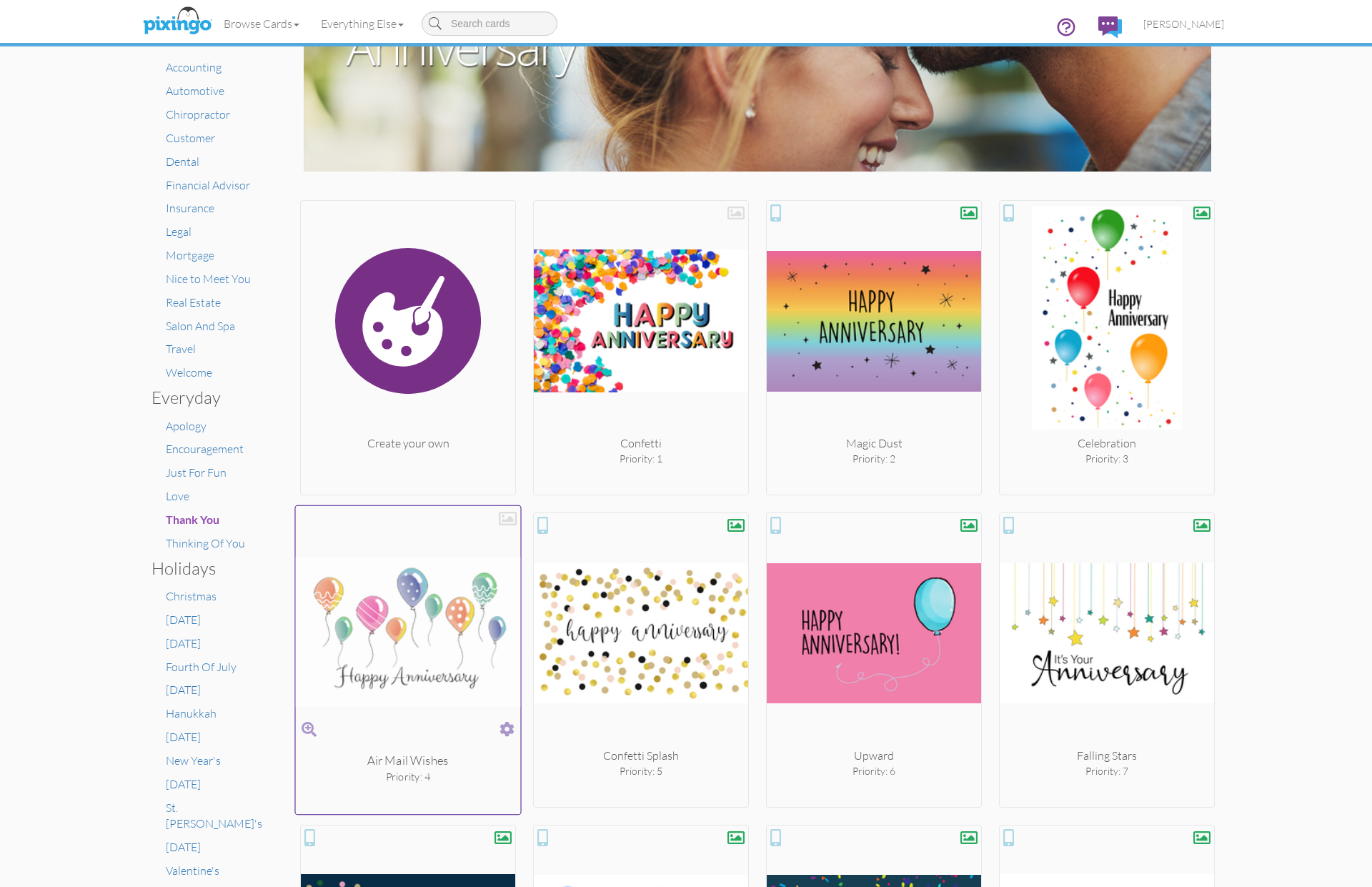
click at [511, 512] on div at bounding box center [507, 519] width 18 height 18
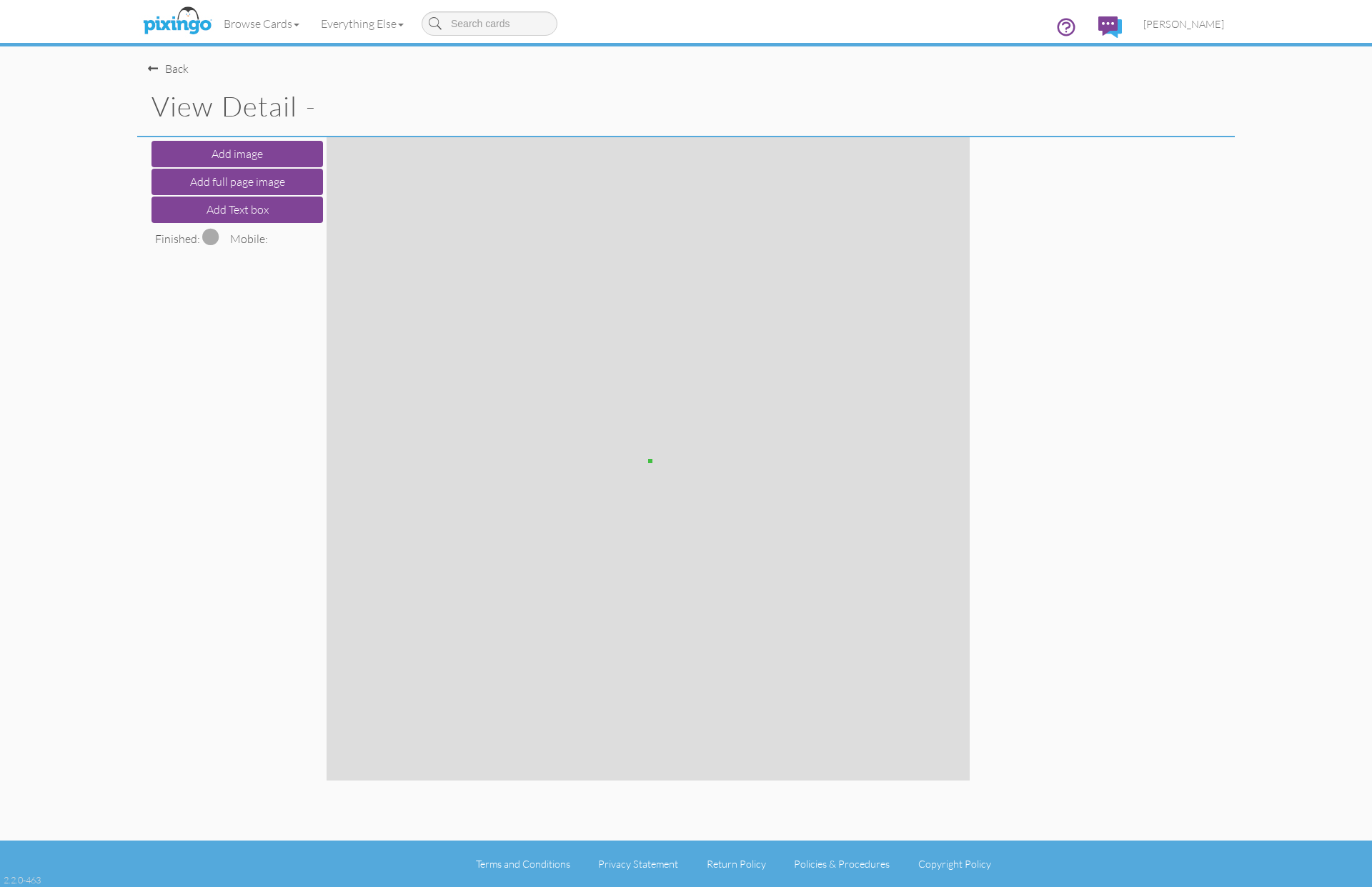
click at [163, 68] on div "Back" at bounding box center [168, 68] width 40 height 17
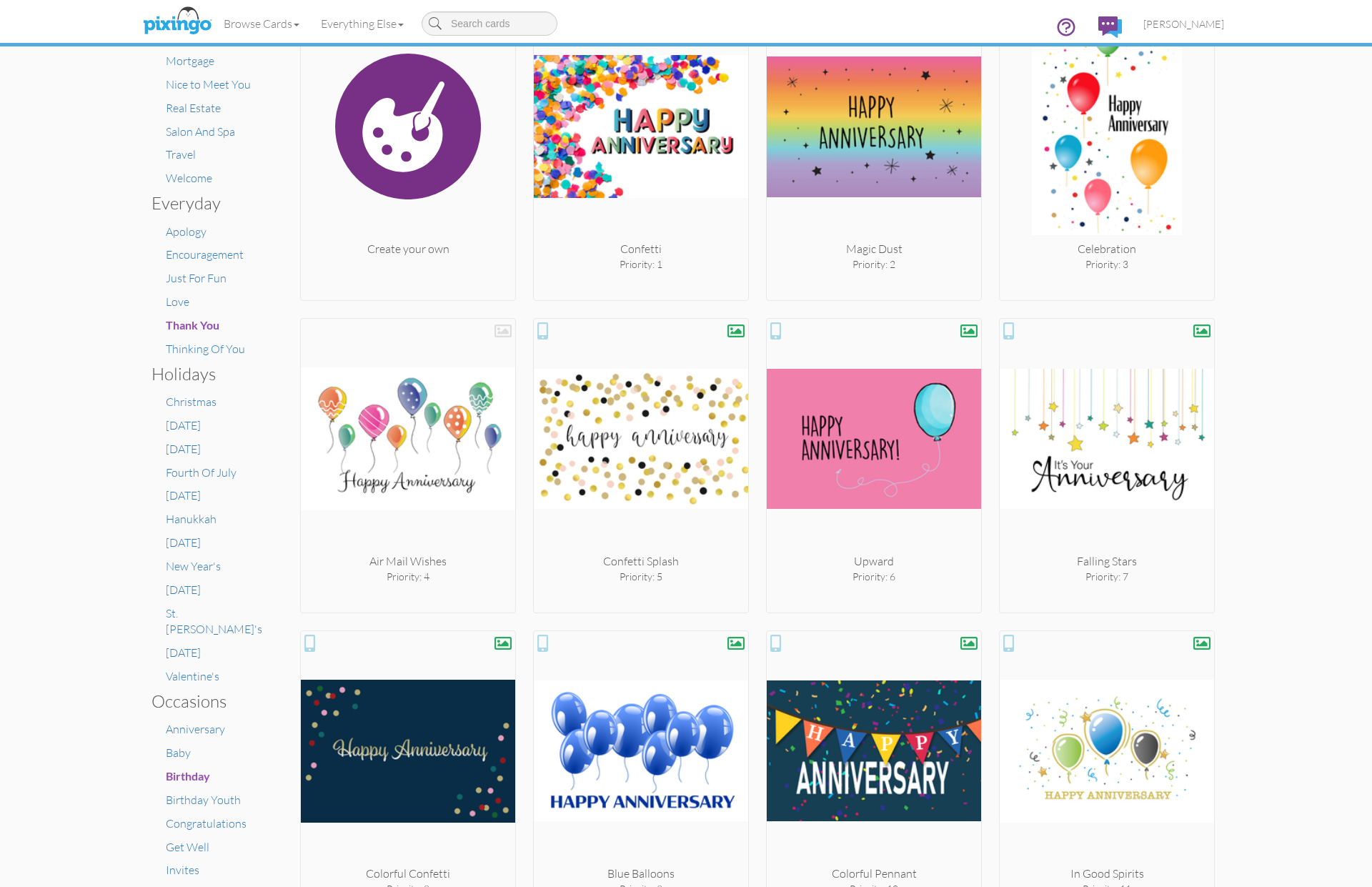
scroll to position [479, 0]
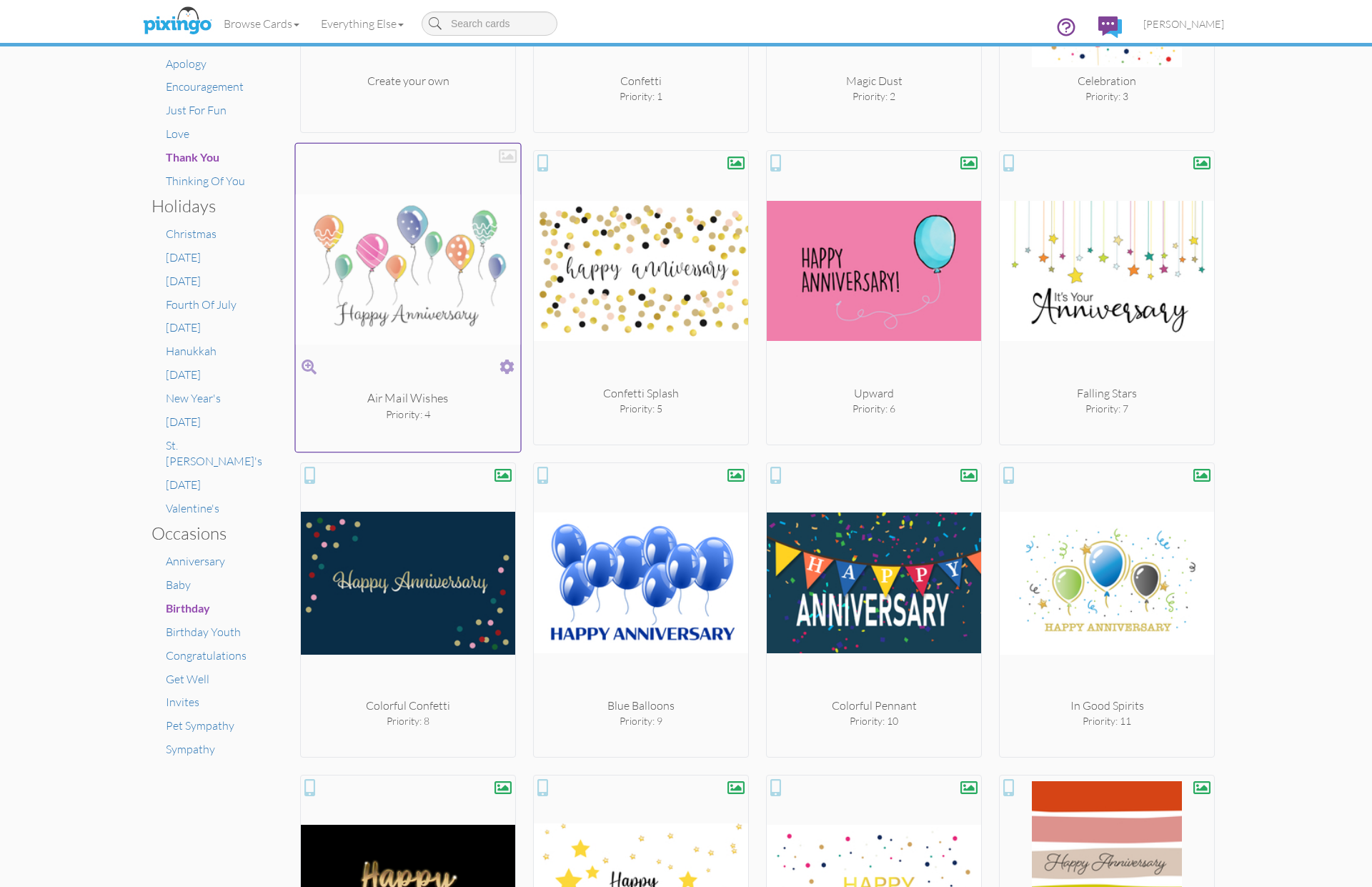
click at [507, 160] on div at bounding box center [507, 156] width 18 height 18
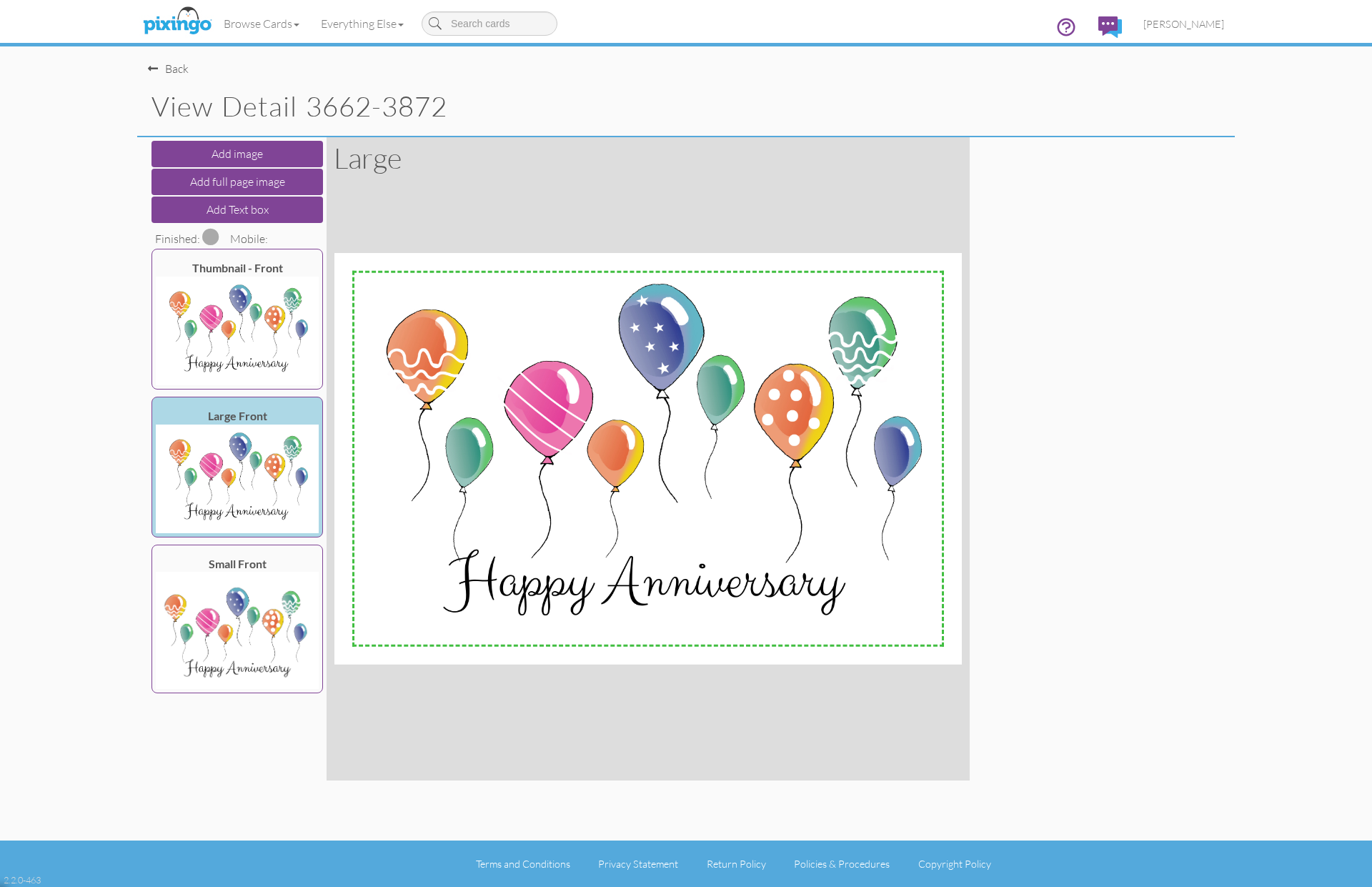
click at [212, 235] on span at bounding box center [211, 237] width 18 height 18
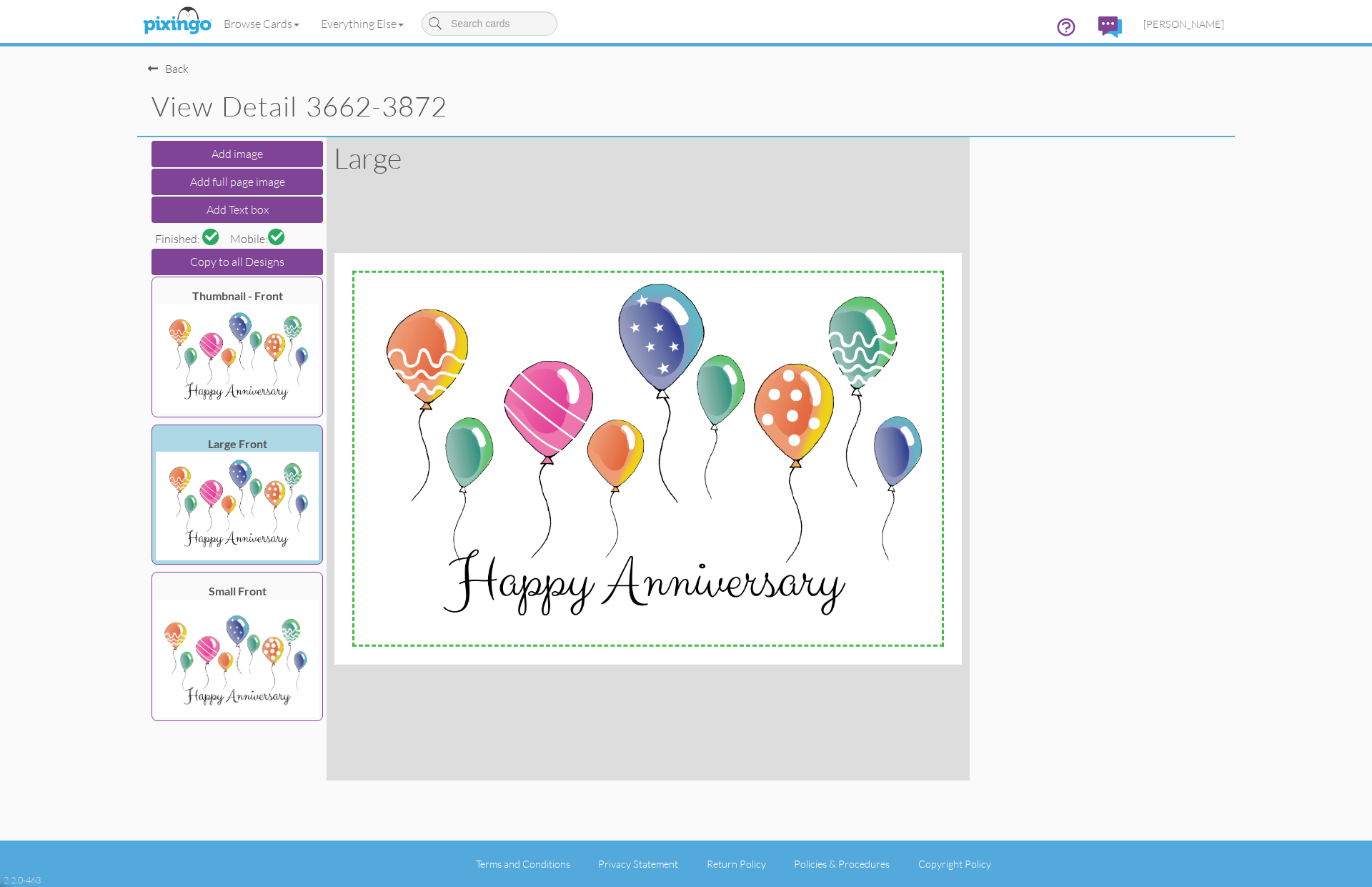
click at [176, 67] on div "Back" at bounding box center [168, 68] width 40 height 17
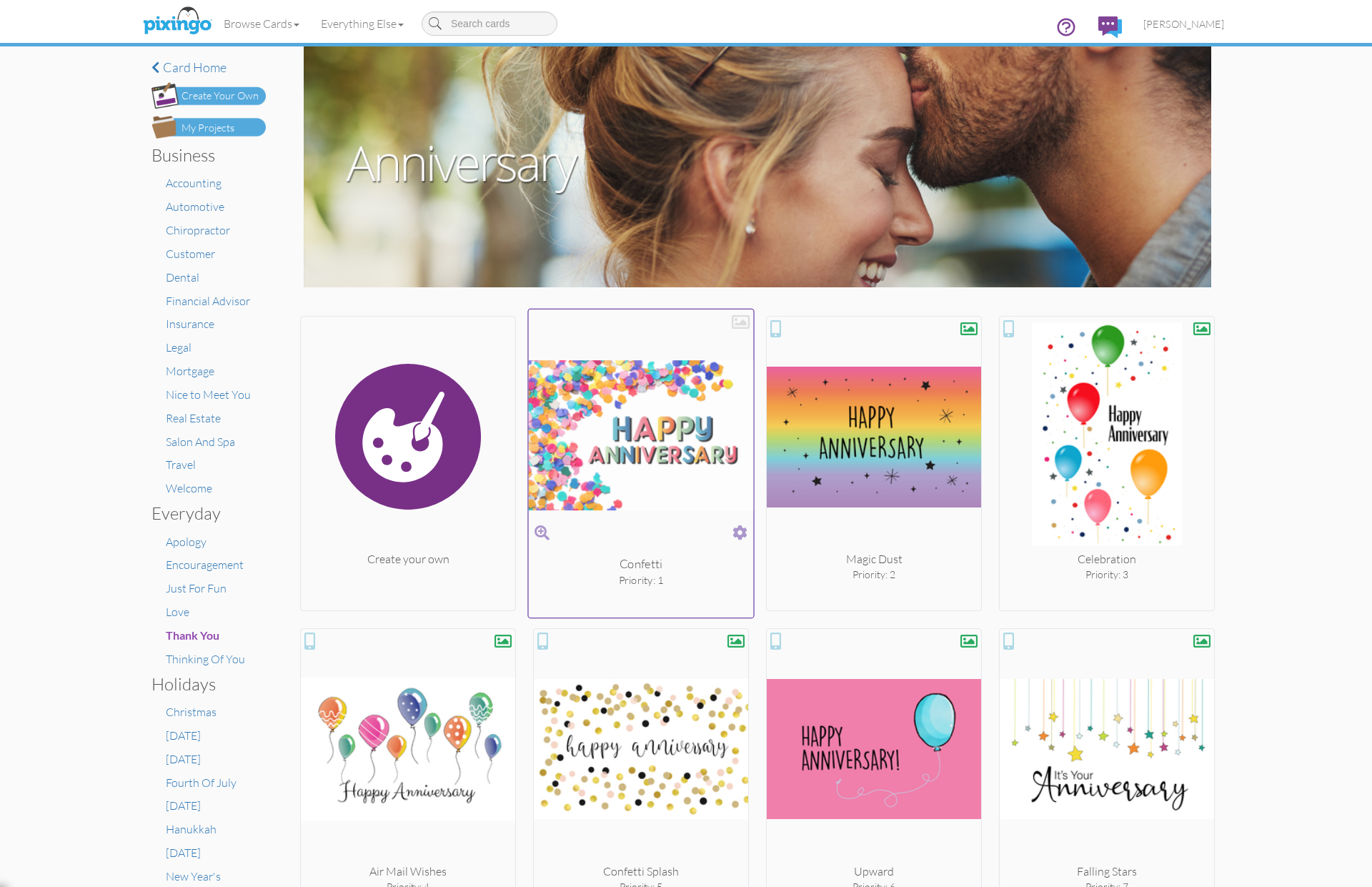
click at [739, 318] on div at bounding box center [740, 322] width 18 height 18
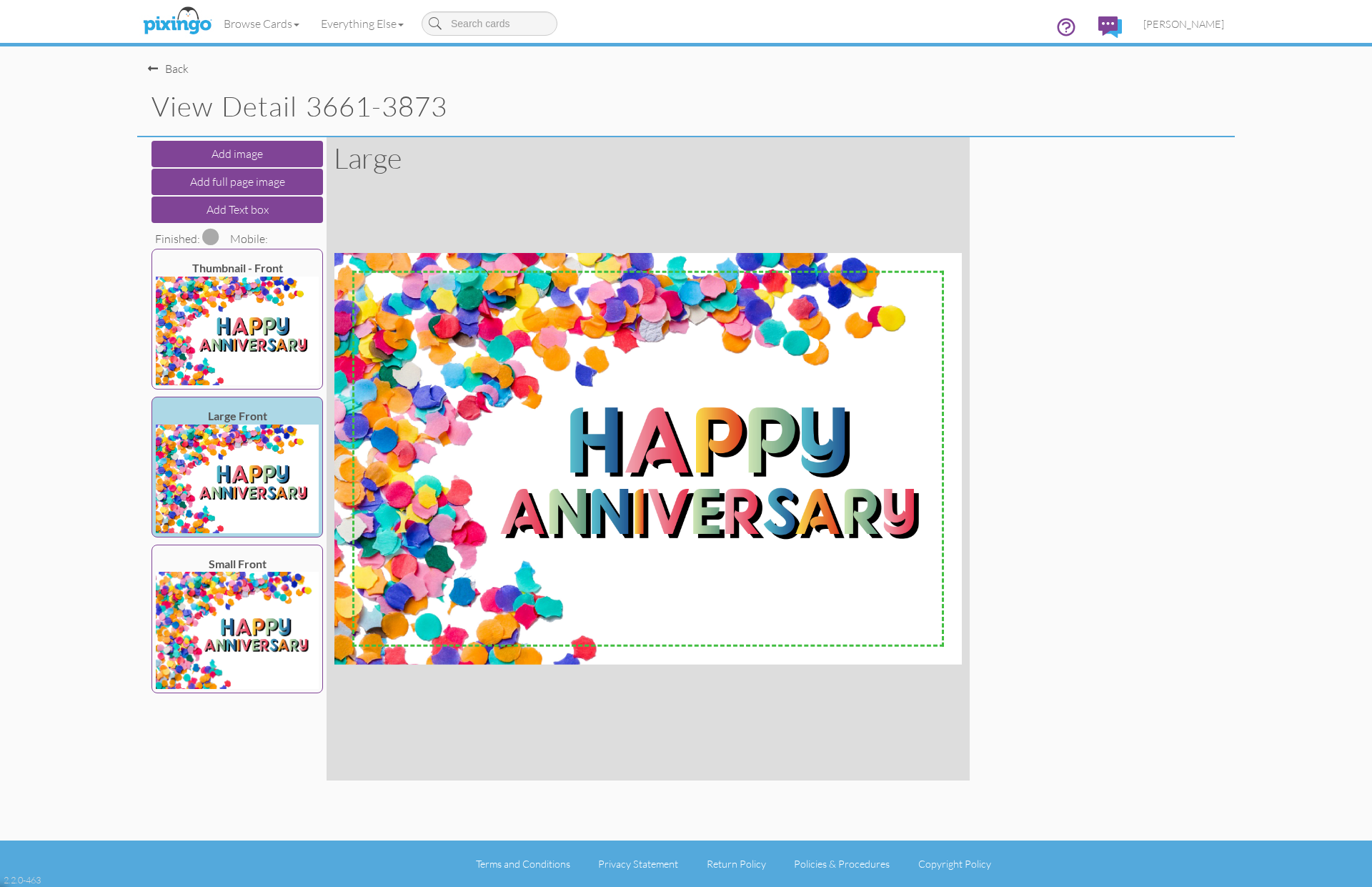
click at [212, 235] on span at bounding box center [211, 237] width 18 height 18
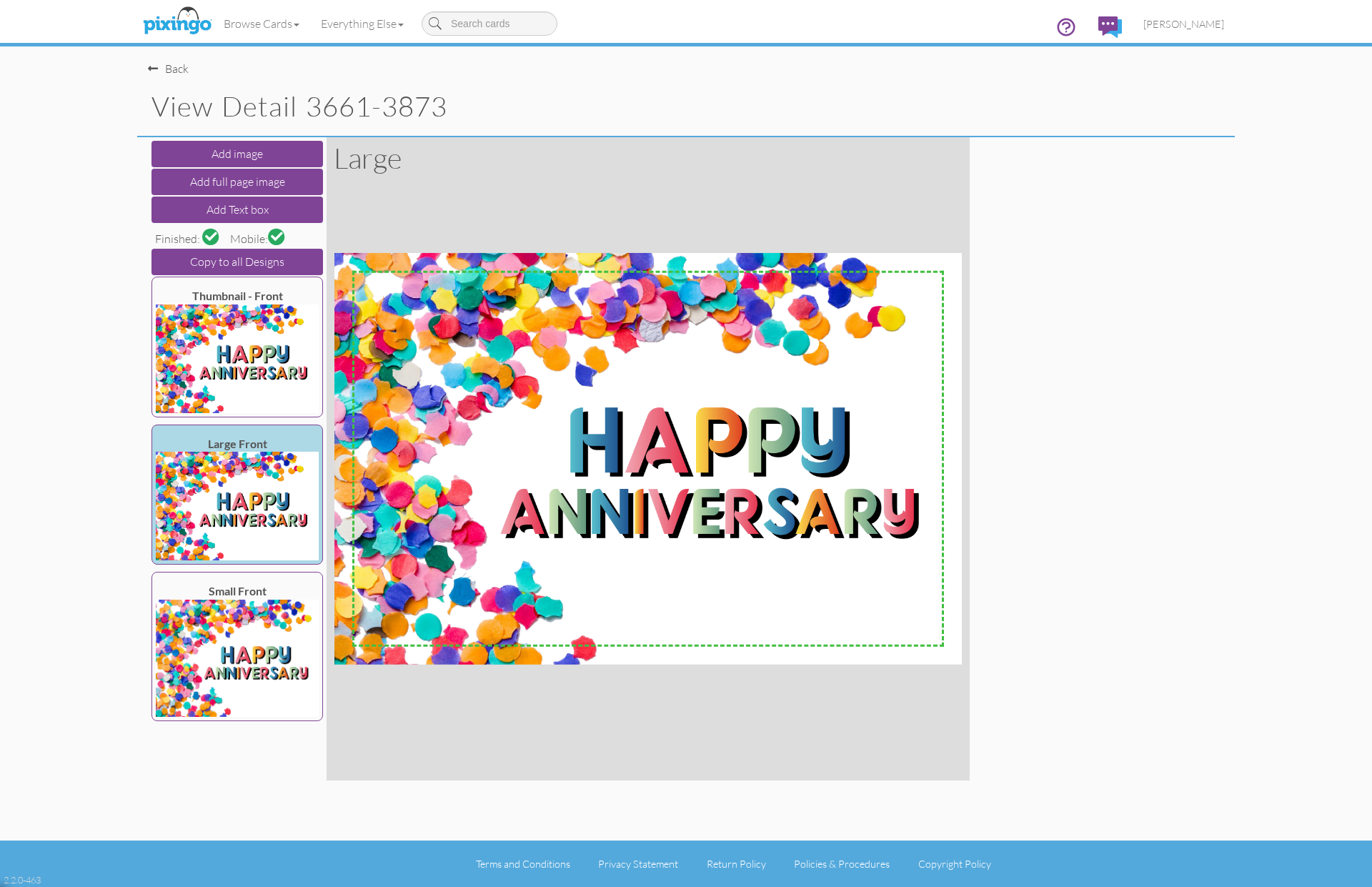
click at [172, 67] on div "Back" at bounding box center [168, 68] width 40 height 17
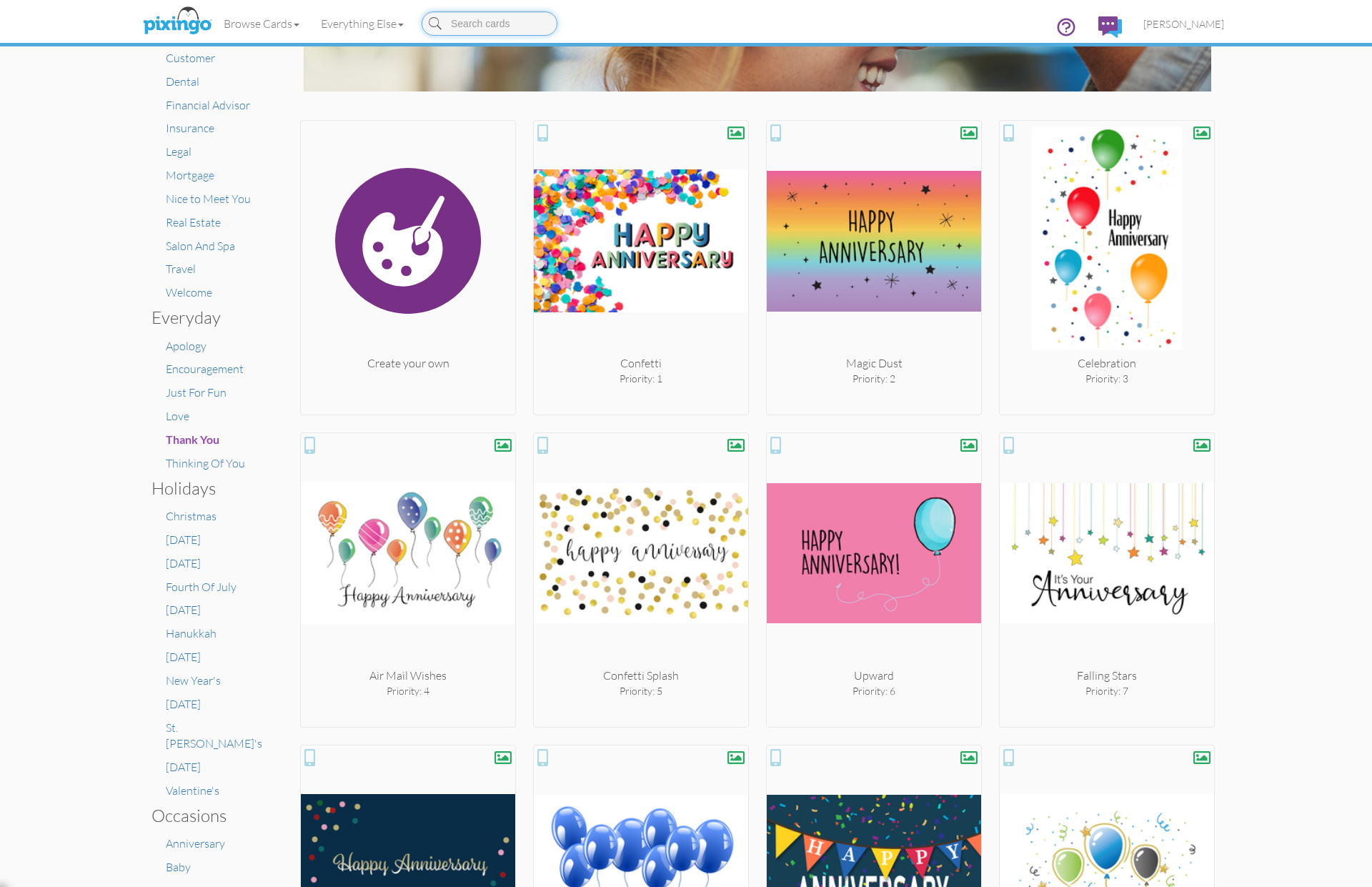
scroll to position [282, 0]
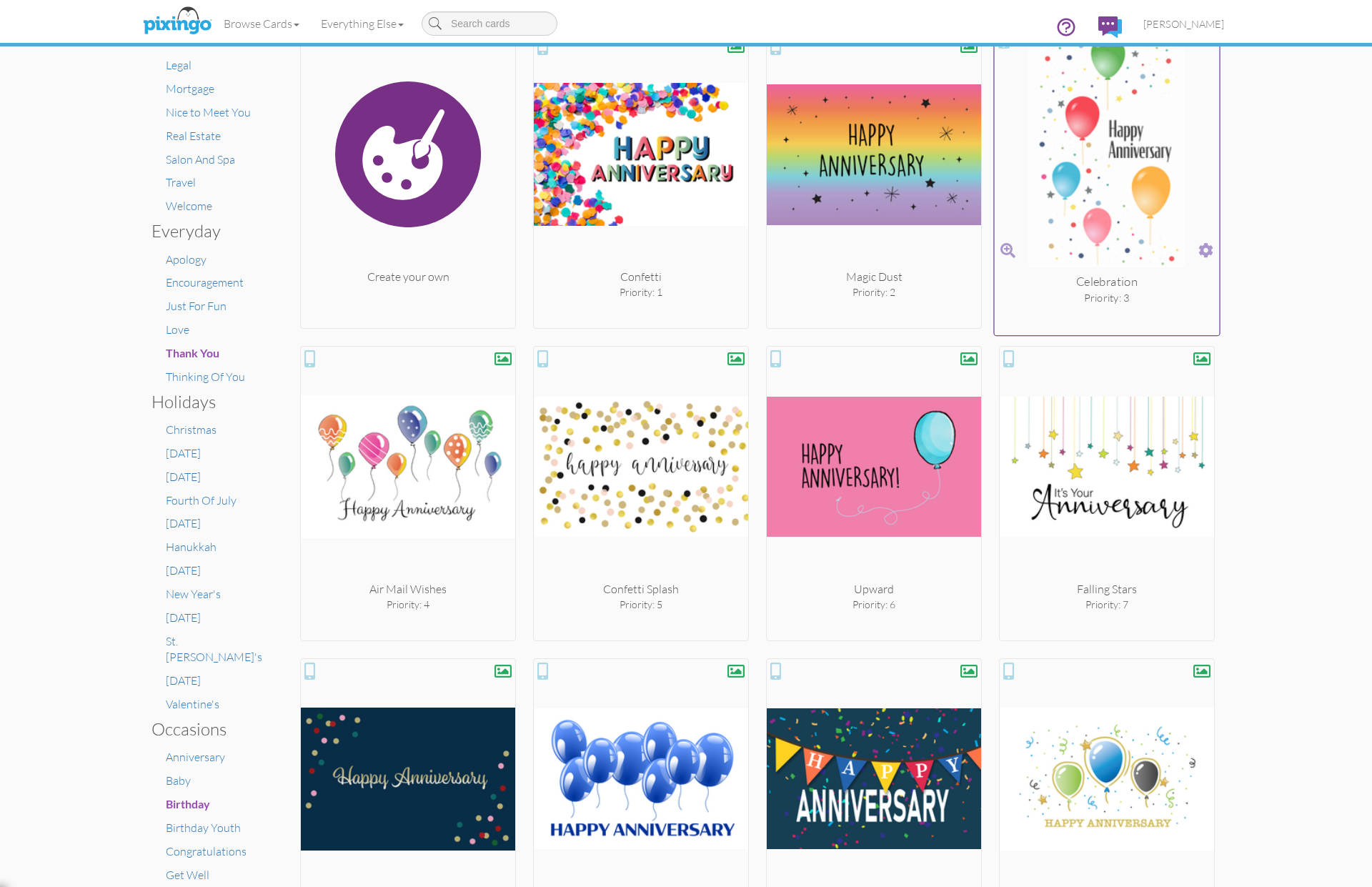
click at [1206, 246] on span at bounding box center [1206, 251] width 15 height 21
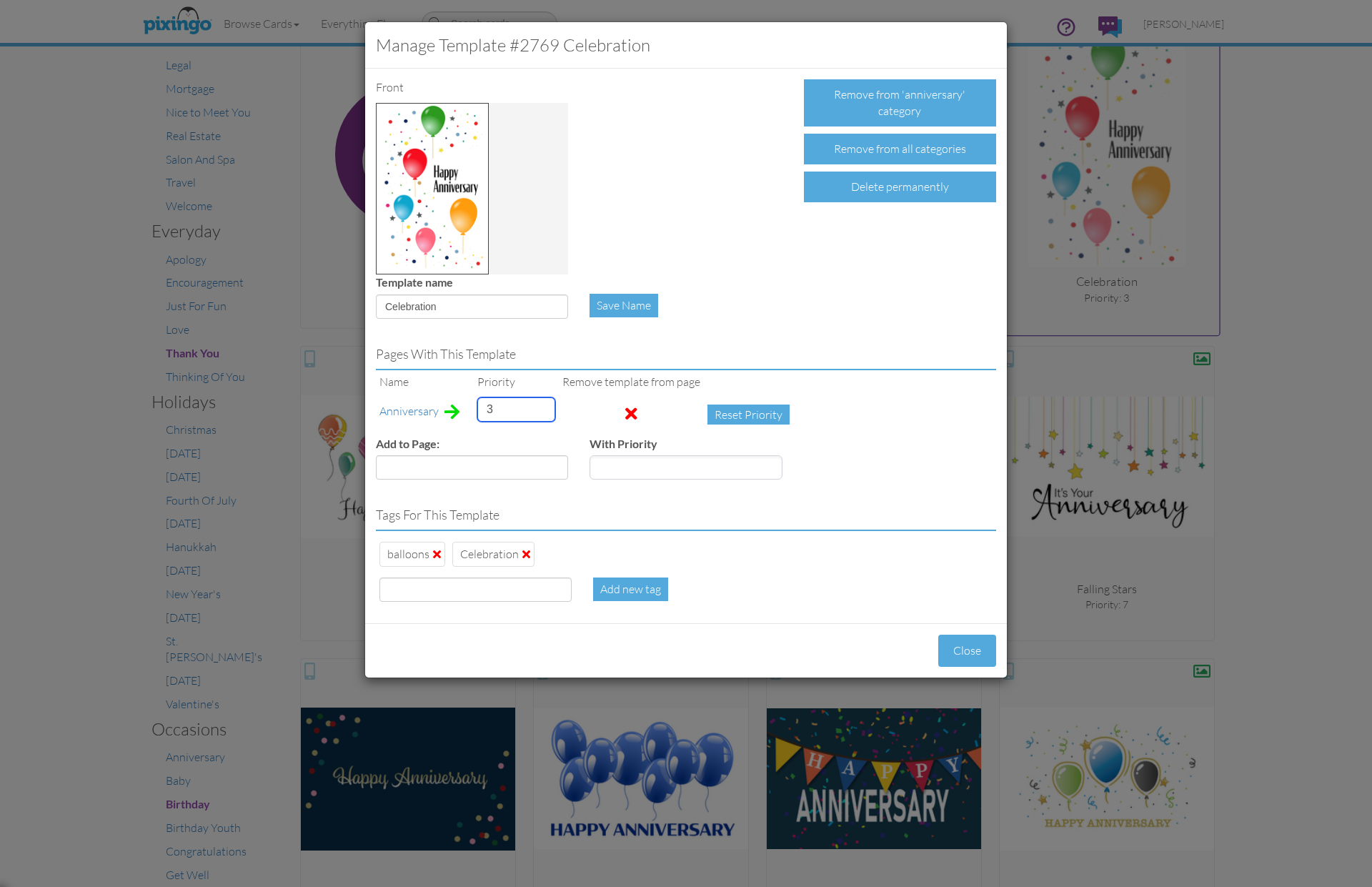
drag, startPoint x: 499, startPoint y: 416, endPoint x: 474, endPoint y: 412, distance: 25.3
click at [474, 412] on td "3" at bounding box center [516, 415] width 85 height 42
type input "2"
click at [964, 638] on button "Close" at bounding box center [967, 650] width 58 height 32
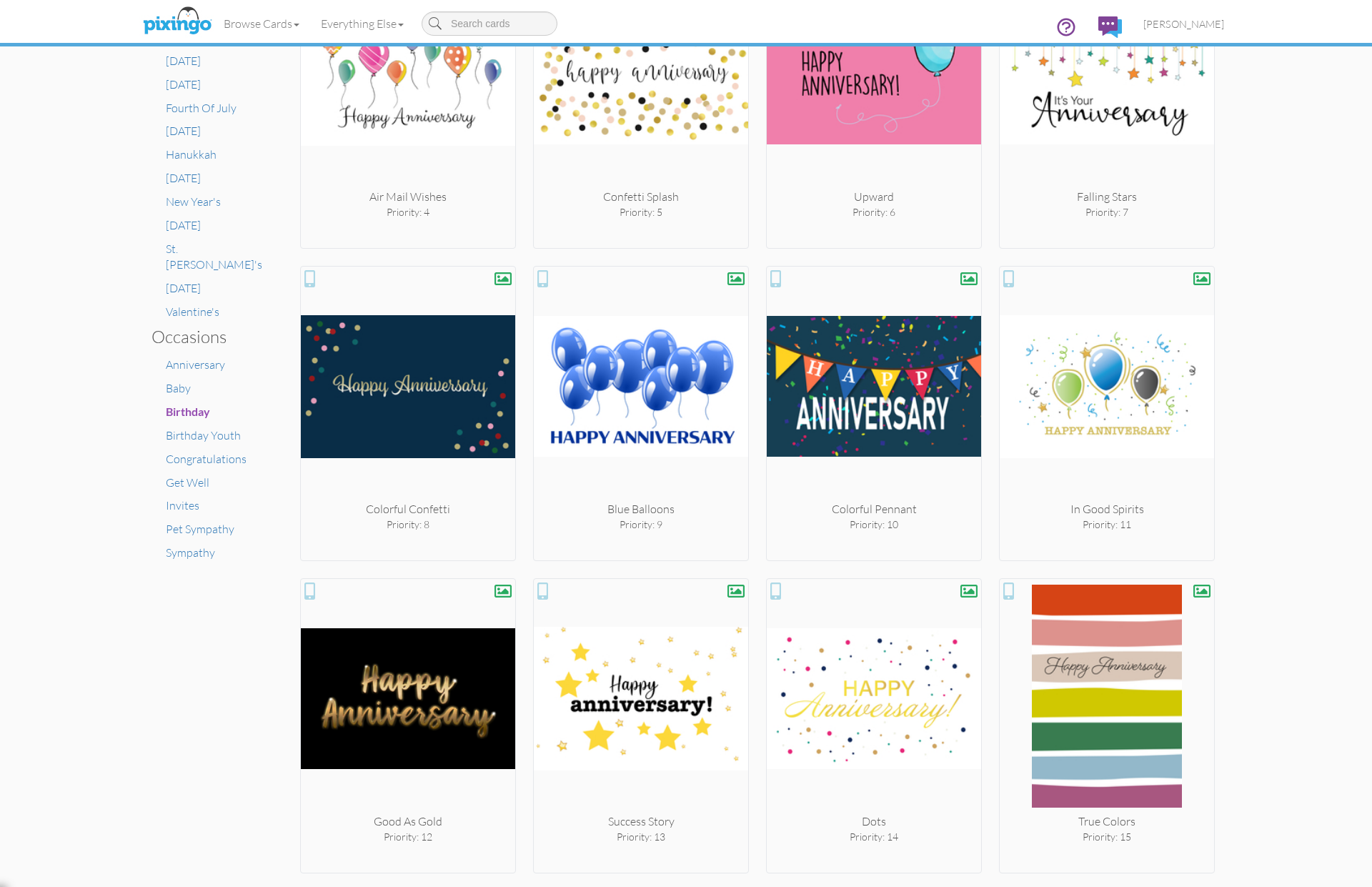
scroll to position [756, 0]
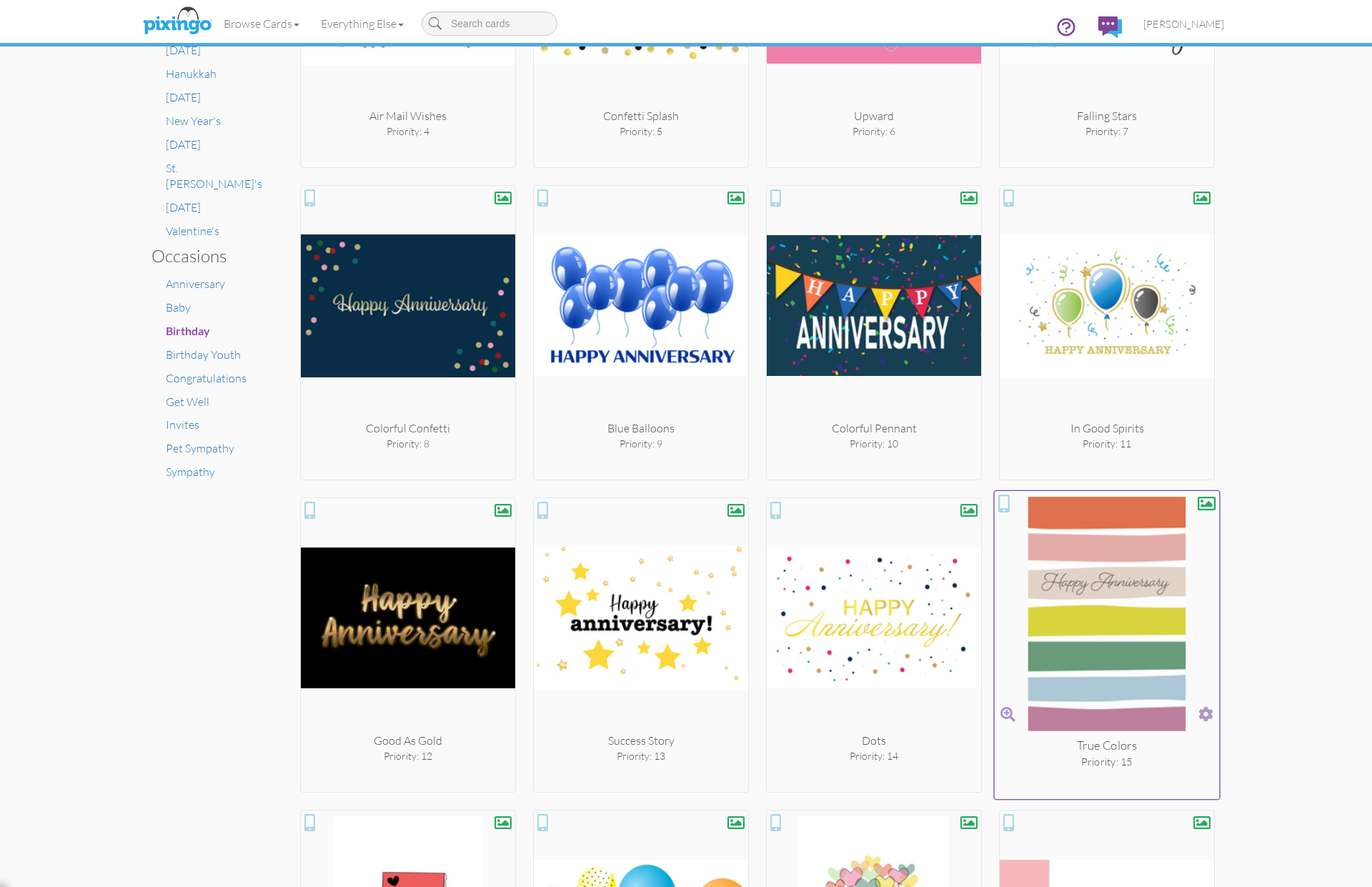
click at [1211, 711] on span at bounding box center [1206, 714] width 15 height 21
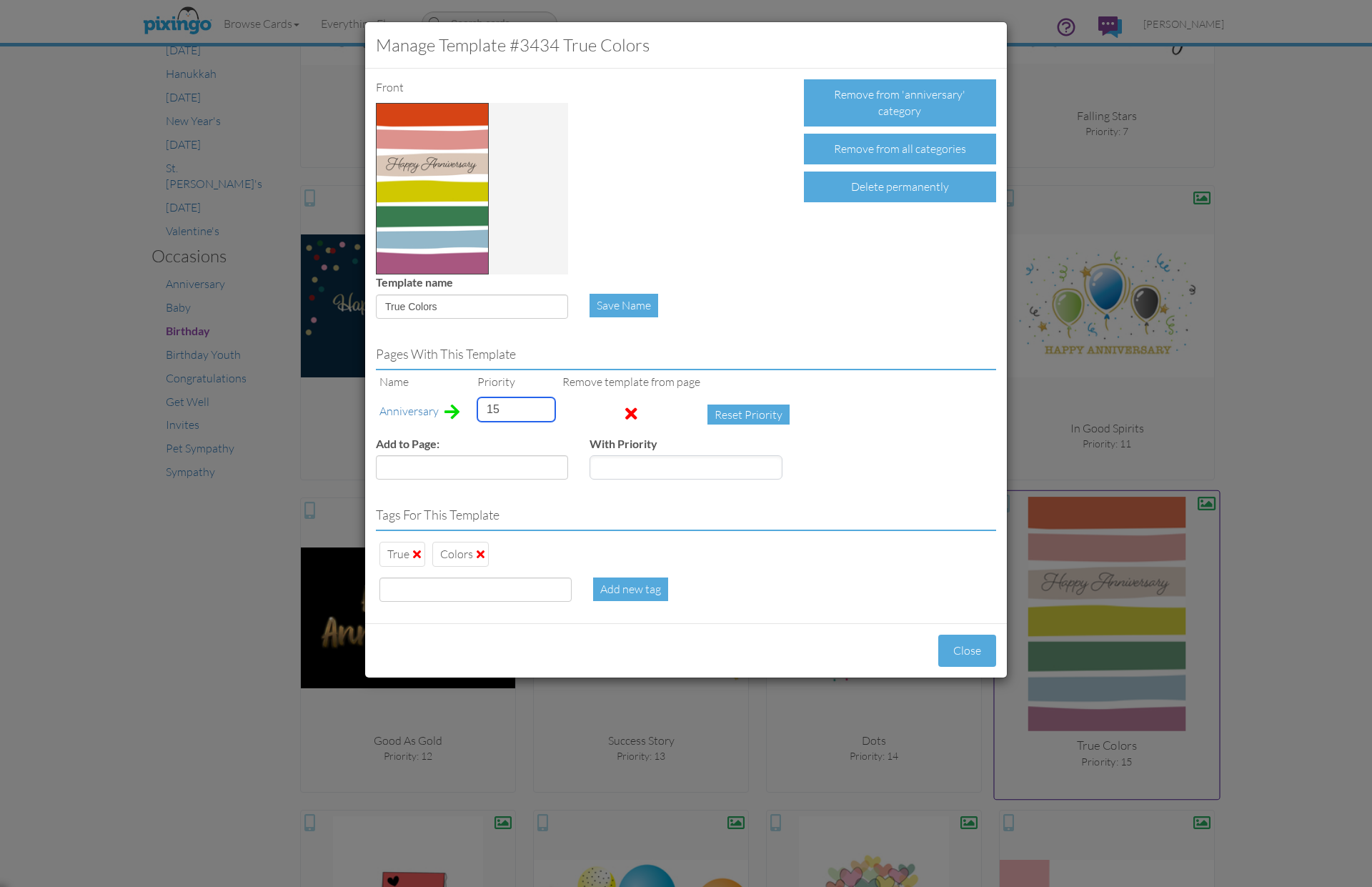
drag, startPoint x: 500, startPoint y: 408, endPoint x: 472, endPoint y: 407, distance: 28.0
click at [472, 407] on tr "Anniversary 15 Reset Priority" at bounding box center [588, 415] width 424 height 42
type input "5"
click at [951, 651] on button "Close" at bounding box center [967, 650] width 58 height 32
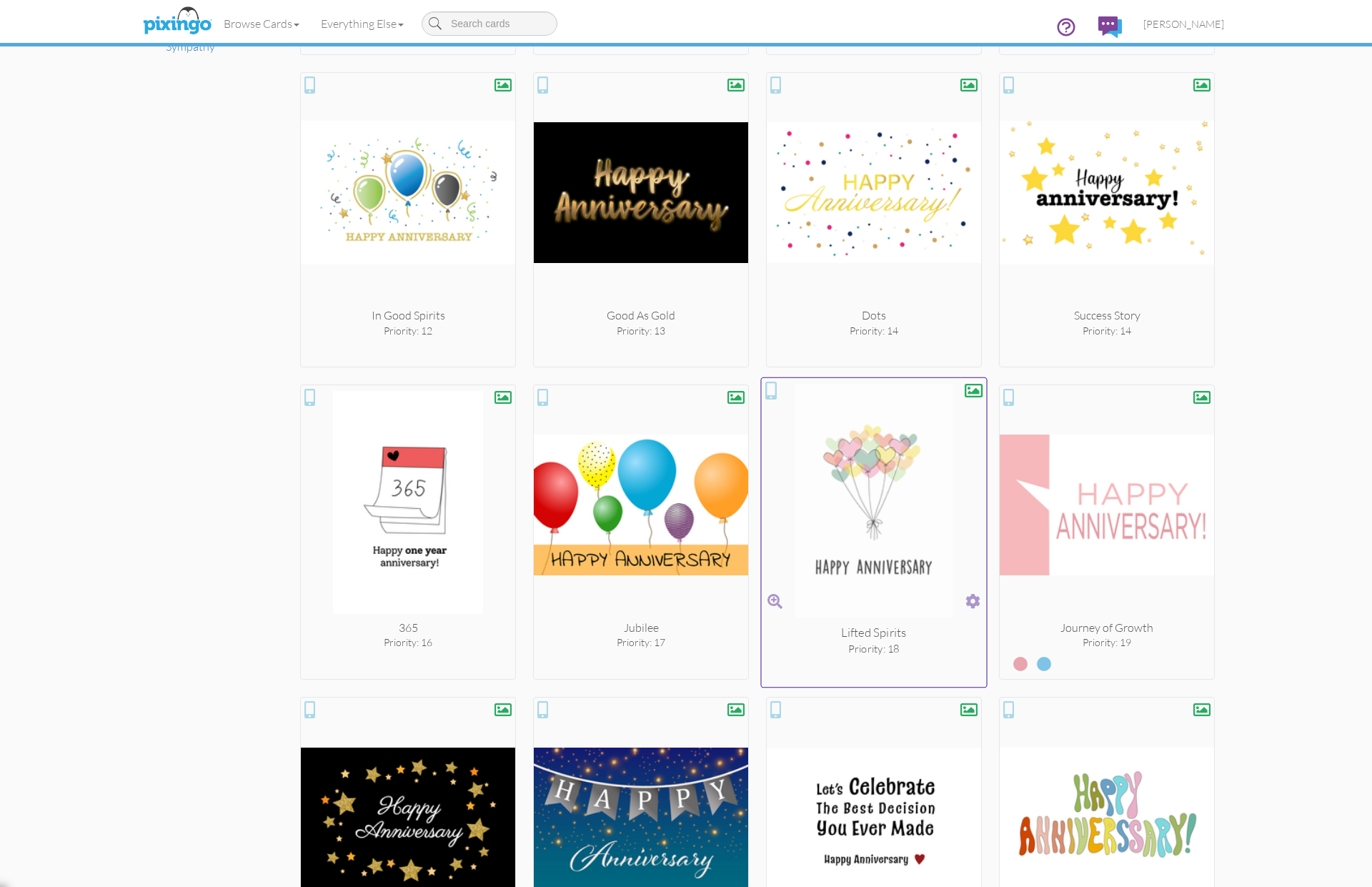
scroll to position [1184, 0]
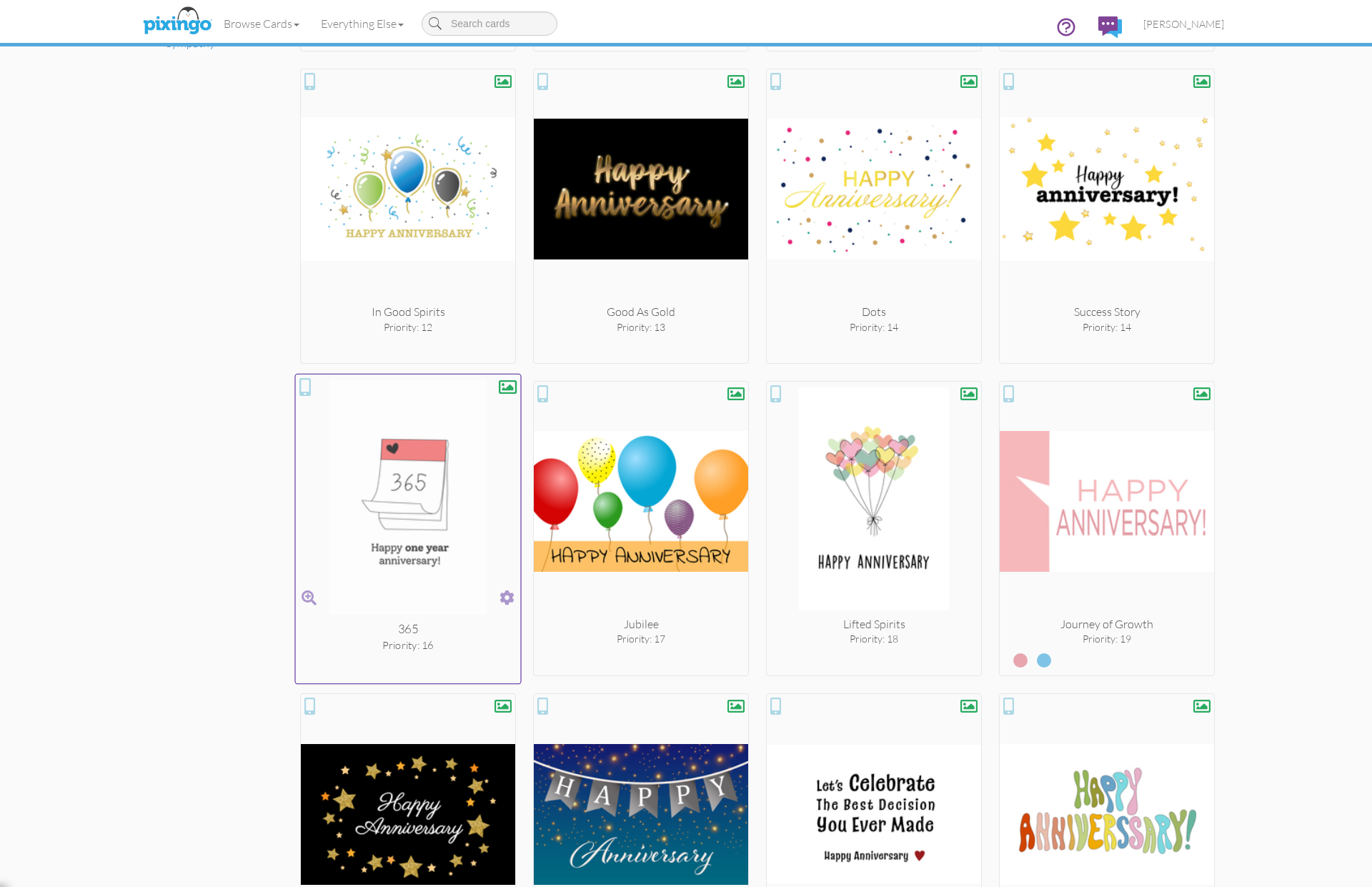
click at [508, 600] on span at bounding box center [506, 598] width 15 height 21
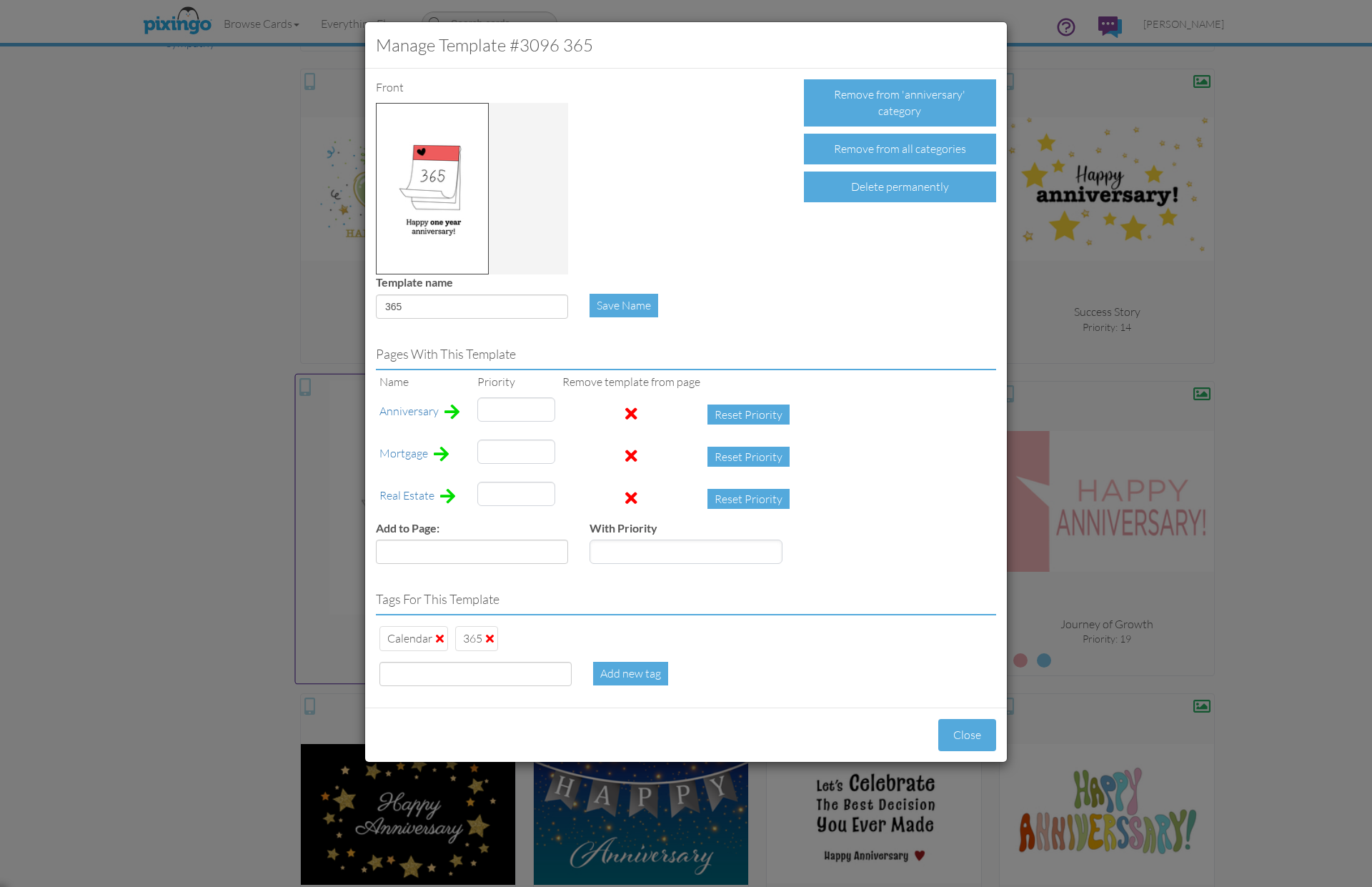
type input "22"
type input "16"
type input "17"
drag, startPoint x: 496, startPoint y: 413, endPoint x: 470, endPoint y: 409, distance: 26.3
click at [470, 409] on tr "Anniversary 16 Reset Priority" at bounding box center [588, 415] width 424 height 42
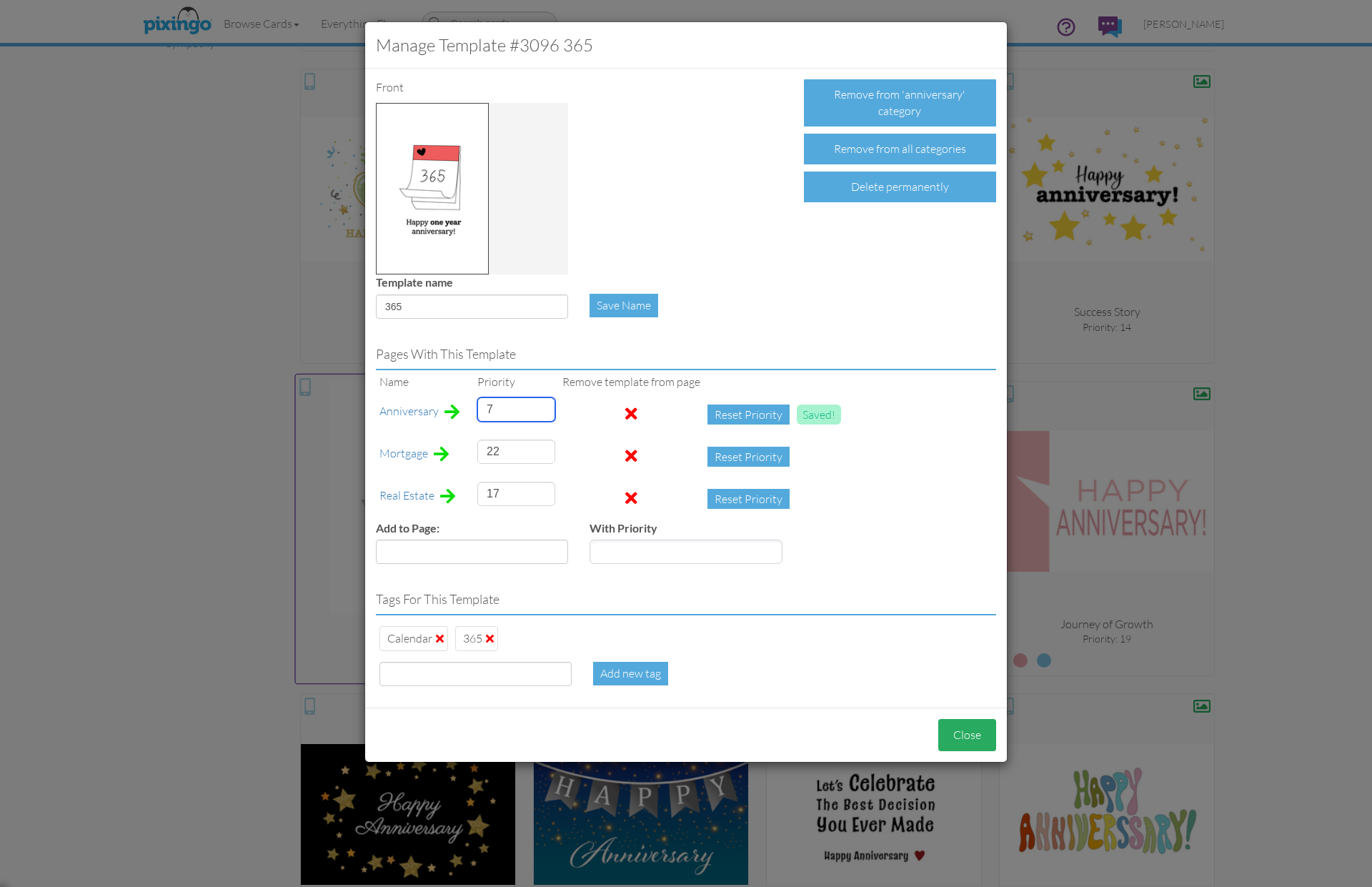
type input "7"
click at [954, 744] on button "Close" at bounding box center [967, 734] width 58 height 32
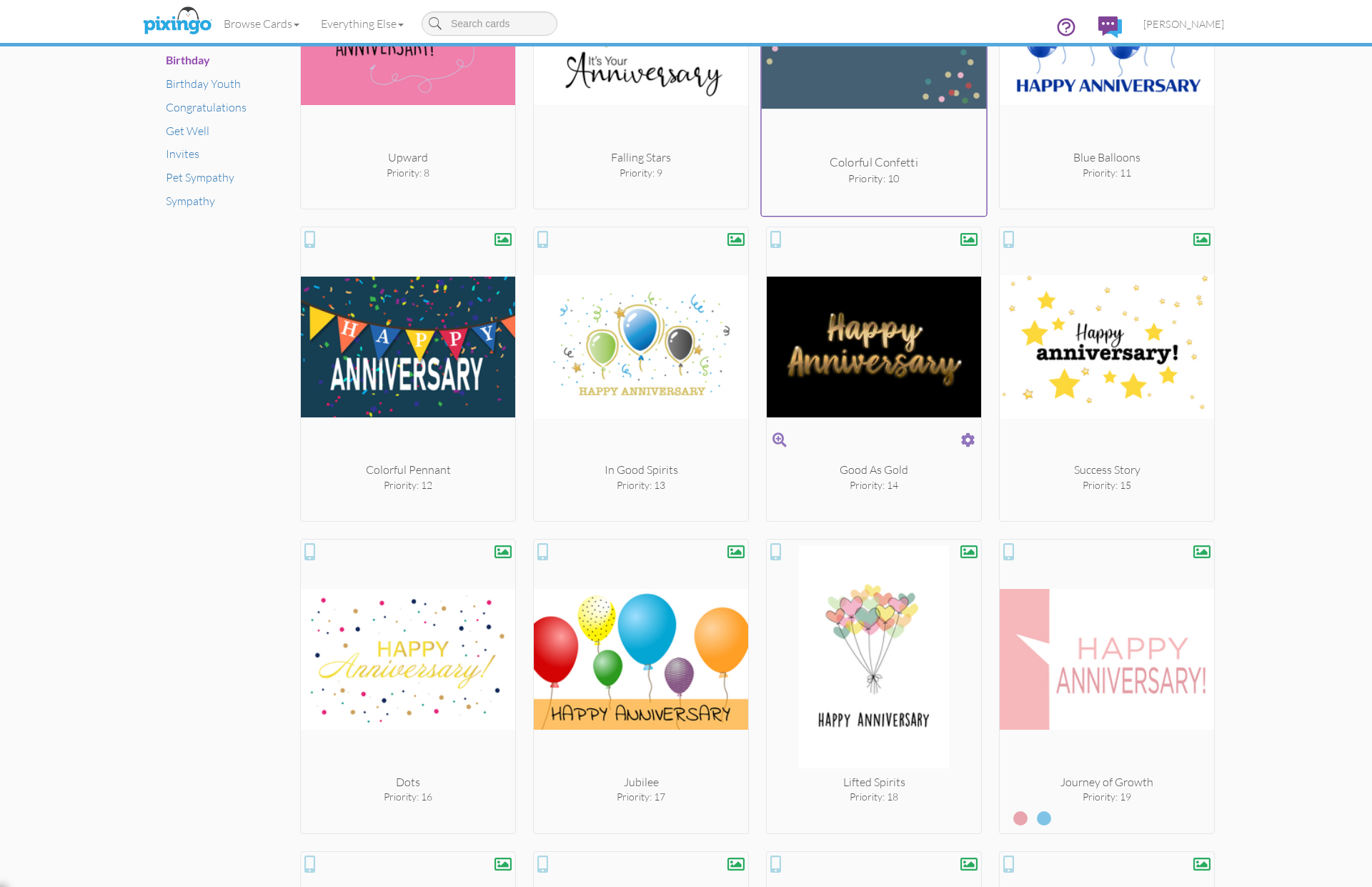
scroll to position [1212, 0]
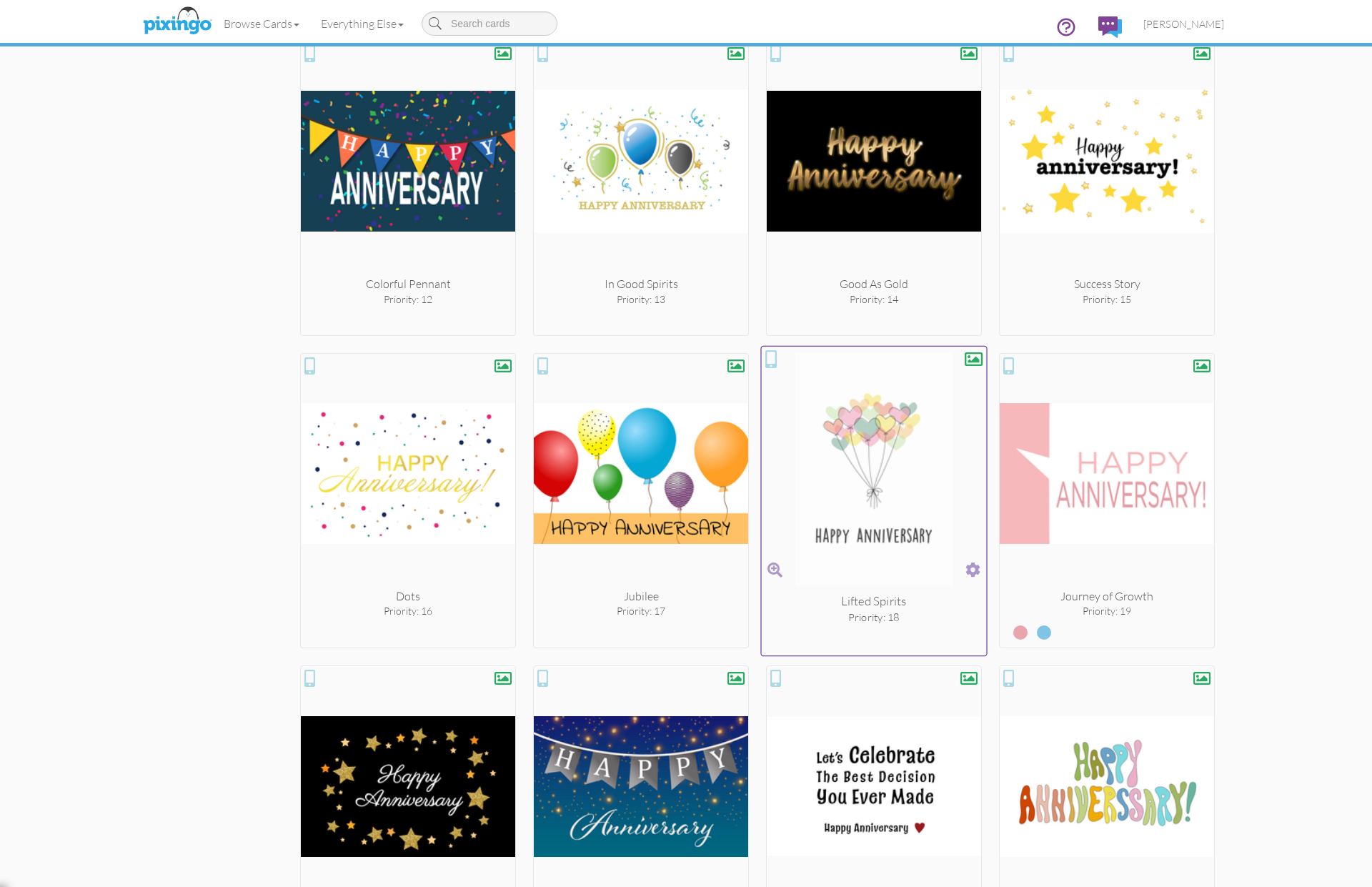
click at [970, 572] on span at bounding box center [972, 570] width 15 height 21
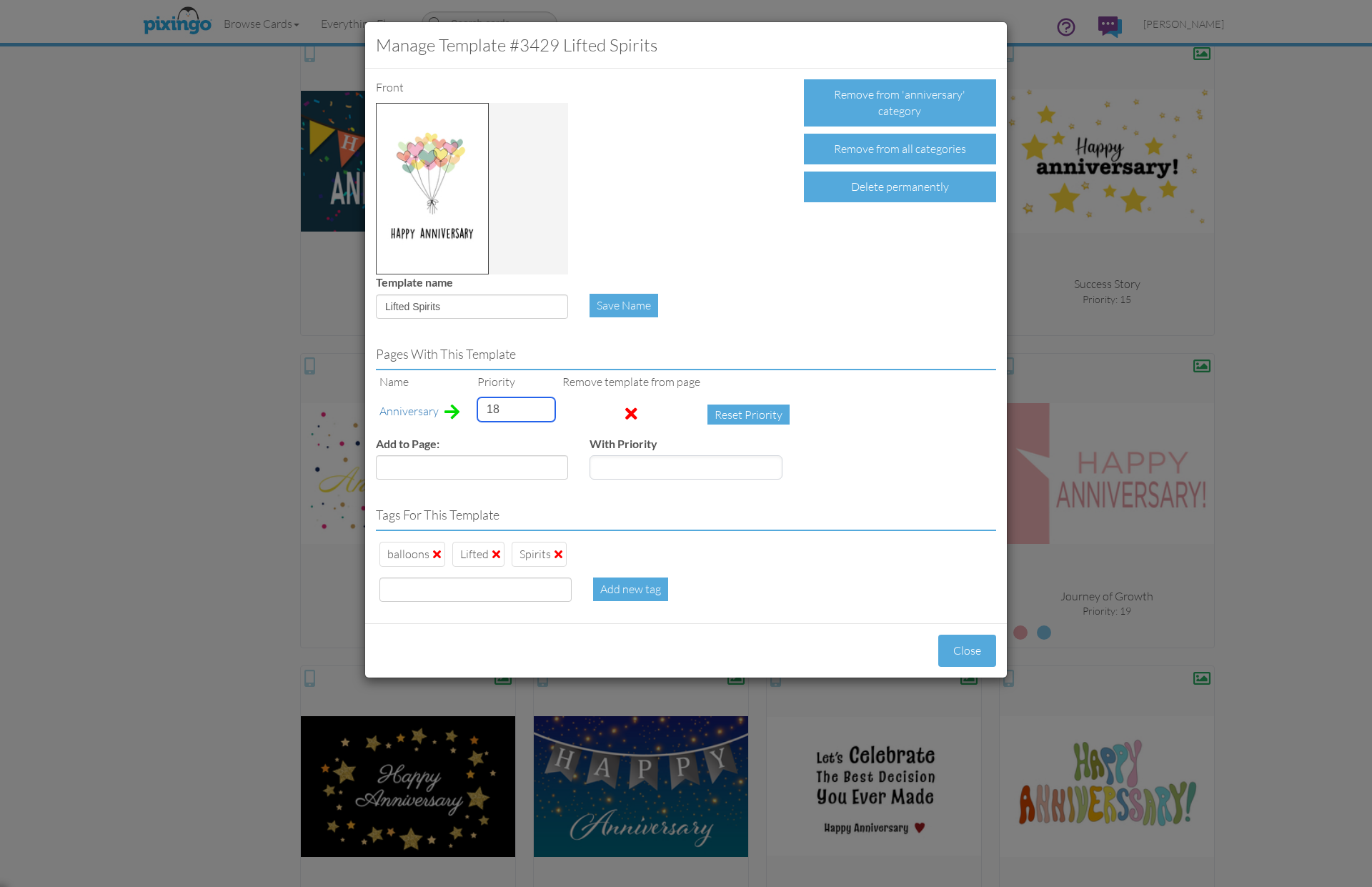
drag, startPoint x: 503, startPoint y: 406, endPoint x: 477, endPoint y: 406, distance: 26.0
click at [477, 406] on input "18" at bounding box center [516, 409] width 78 height 25
type input "9"
click at [965, 658] on button "Close" at bounding box center [967, 650] width 58 height 32
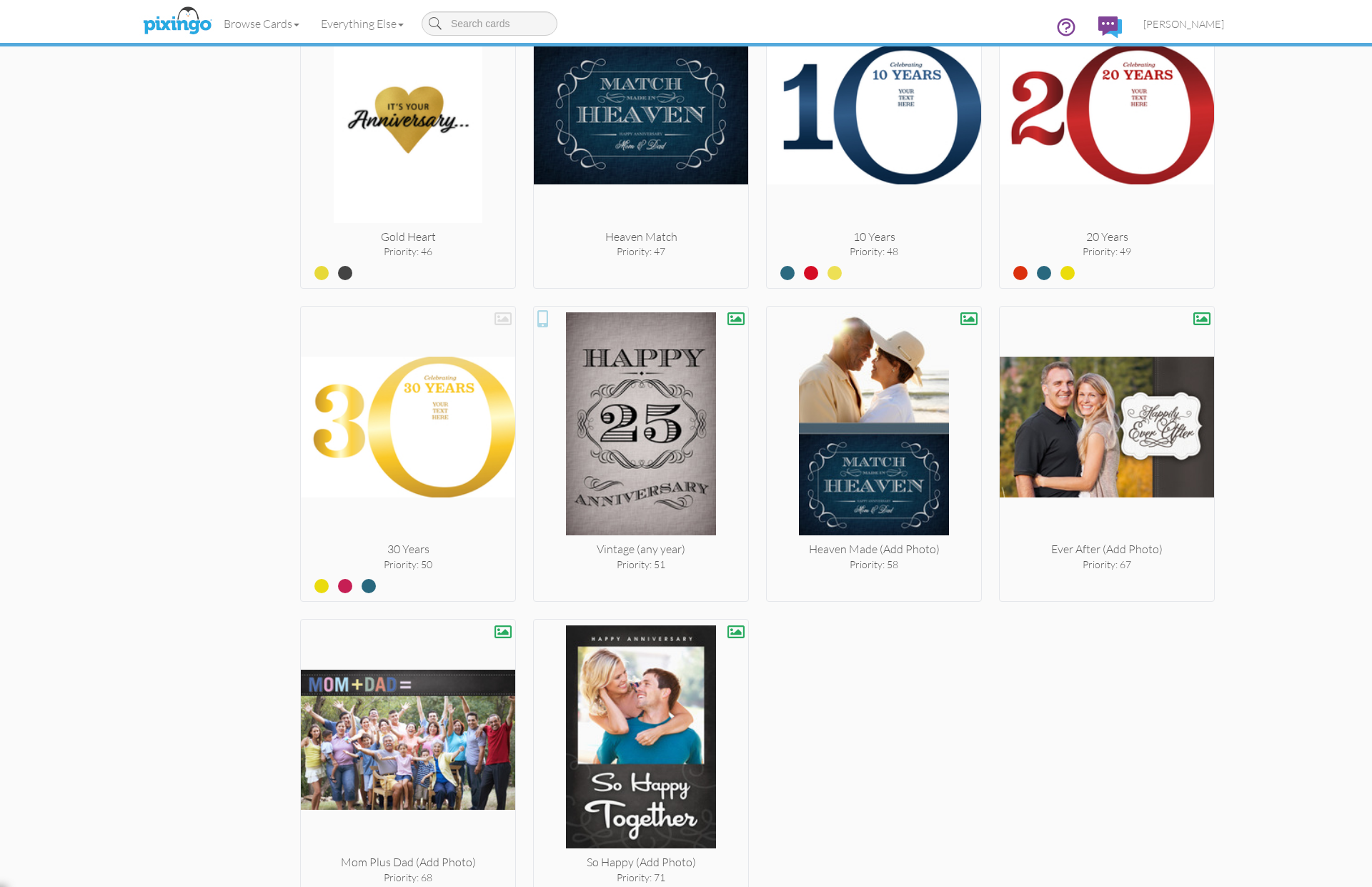
scroll to position [2824, 0]
